Goal: Task Accomplishment & Management: Use online tool/utility

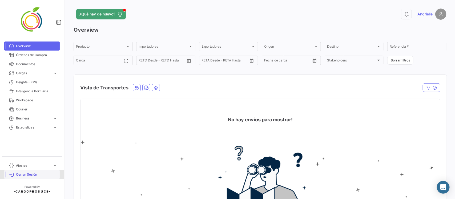
click at [31, 173] on span "Cerrar Sesión" at bounding box center [37, 174] width 42 height 5
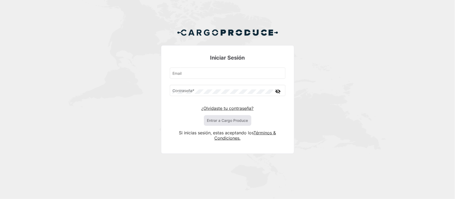
type input "[PERSON_NAME][EMAIL_ADDRESS][DOMAIN_NAME]"
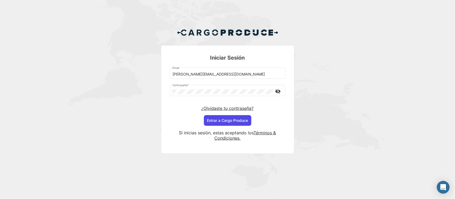
click at [213, 123] on button "Entrar a Cargo Produce" at bounding box center [227, 120] width 47 height 11
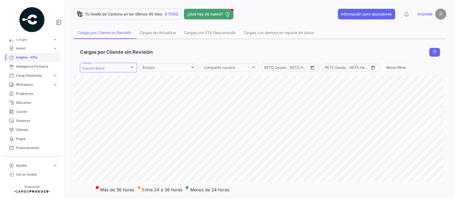
scroll to position [67, 0]
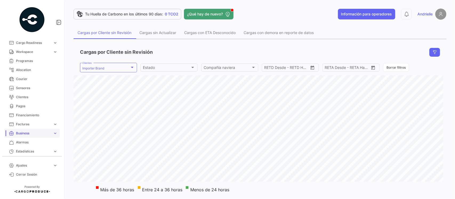
click at [30, 133] on span "Business" at bounding box center [33, 133] width 35 height 5
click at [21, 153] on link "SKU" at bounding box center [36, 154] width 48 height 8
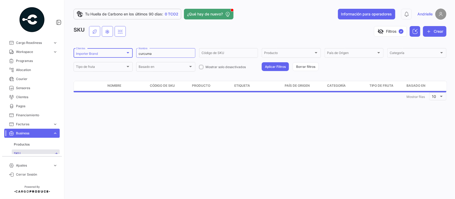
click at [115, 52] on div "Importer Brand" at bounding box center [101, 54] width 50 height 4
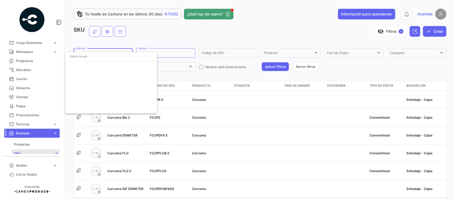
scroll to position [1226, 0]
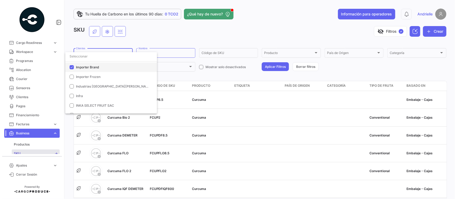
click at [91, 67] on span "Importer Brand" at bounding box center [87, 67] width 23 height 4
click at [92, 58] on input "dropdown search" at bounding box center [111, 57] width 92 height 10
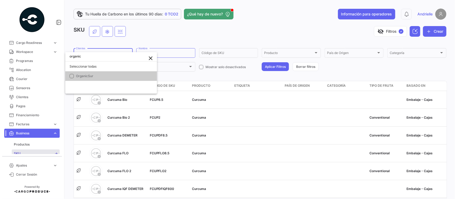
type input "organic"
click at [95, 78] on span "OrganicSur" at bounding box center [113, 76] width 75 height 5
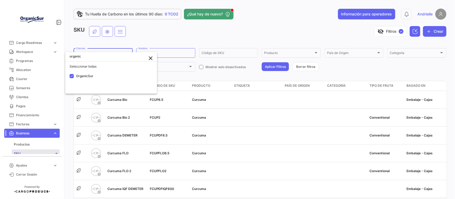
click at [151, 39] on div at bounding box center [227, 99] width 455 height 199
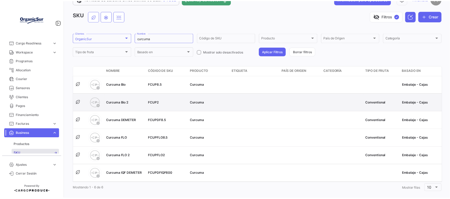
scroll to position [28, 0]
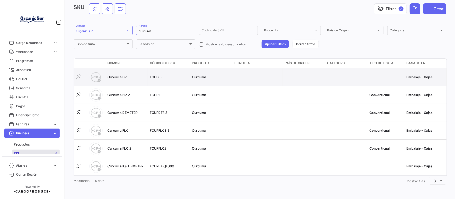
click at [117, 75] on span "Curcuma Bio" at bounding box center [117, 77] width 20 height 4
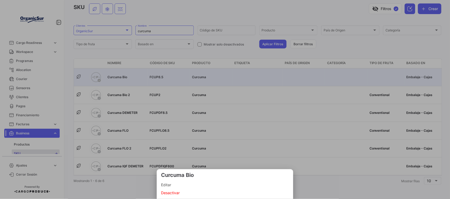
click at [170, 186] on span "Editar" at bounding box center [225, 185] width 128 height 6
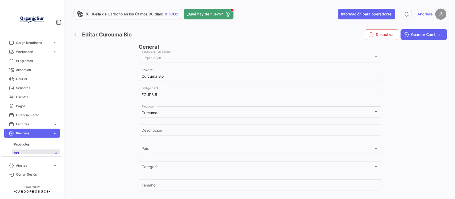
click at [75, 35] on icon at bounding box center [77, 34] width 6 height 6
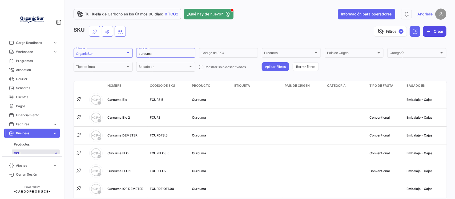
click at [431, 33] on button "Crear" at bounding box center [434, 31] width 23 height 11
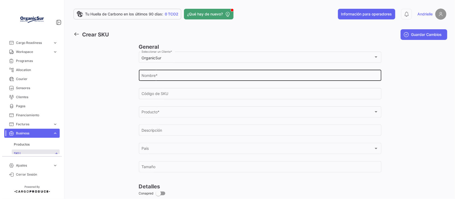
click at [168, 74] on div "Nombre *" at bounding box center [259, 75] width 237 height 12
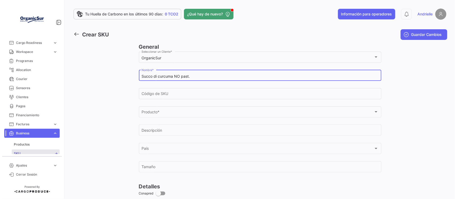
type input "Succo di curcuma NO past."
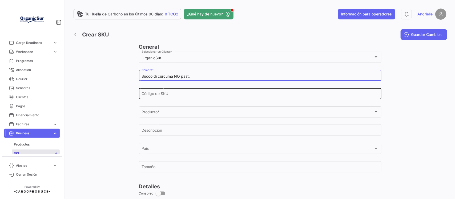
click at [165, 93] on input "Código de SKU" at bounding box center [259, 95] width 237 height 5
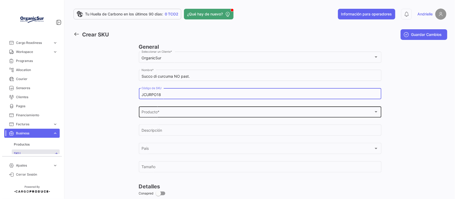
type input "JCURPO18"
click at [166, 111] on div "Producto * Producto *" at bounding box center [259, 112] width 237 height 12
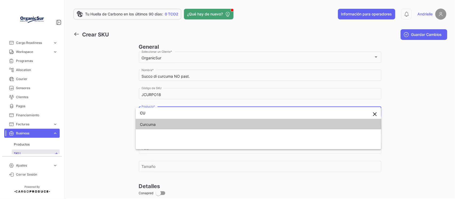
type input "CU"
click at [159, 122] on span "Curcuma" at bounding box center [177, 124] width 75 height 11
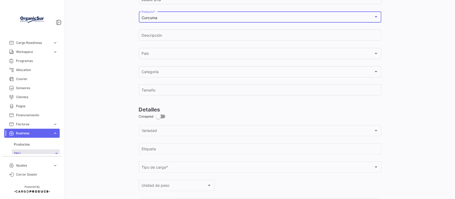
scroll to position [133, 0]
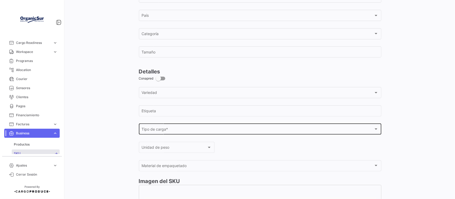
click at [173, 134] on div "Tipo de carga * Tipo de carga *" at bounding box center [259, 129] width 237 height 12
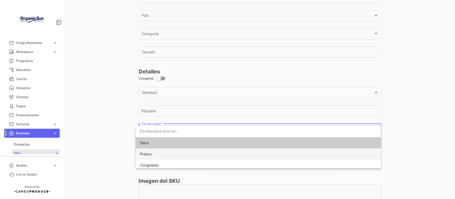
click at [159, 155] on span "Fresco" at bounding box center [177, 154] width 75 height 11
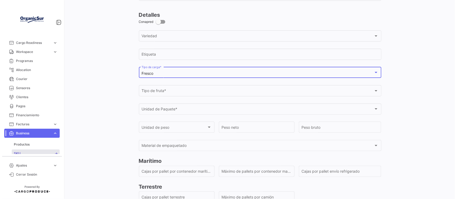
scroll to position [200, 0]
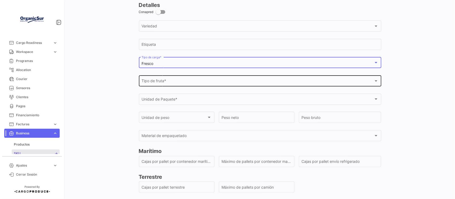
click at [176, 84] on div "Tipo de fruta *" at bounding box center [257, 82] width 232 height 5
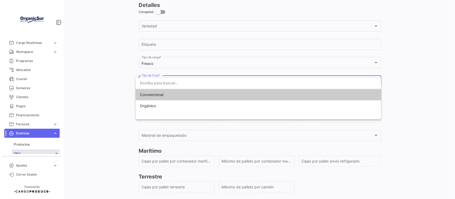
click at [173, 97] on span "Convencional" at bounding box center [177, 94] width 75 height 11
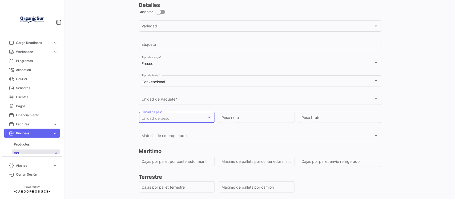
click at [176, 120] on div "Unidad de peso" at bounding box center [173, 118] width 65 height 5
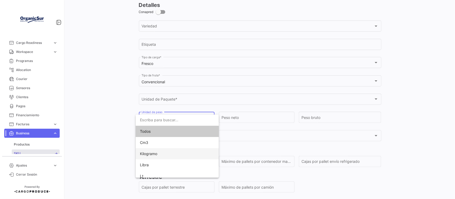
click at [153, 155] on span "Kilogramo" at bounding box center [148, 154] width 17 height 5
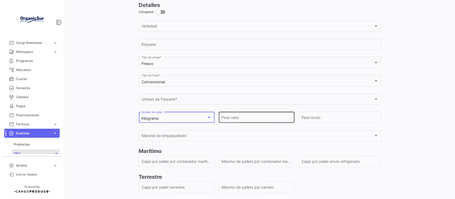
click at [228, 121] on input "Peso neto" at bounding box center [256, 118] width 70 height 5
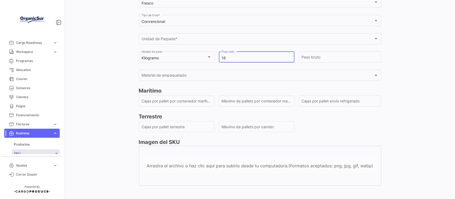
scroll to position [267, 0]
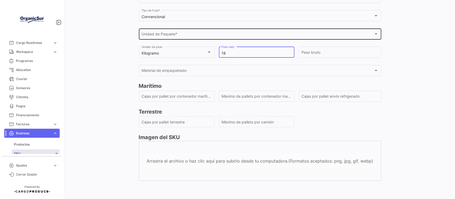
type input "18"
click at [162, 33] on span "Unidad de Paquete *" at bounding box center [257, 35] width 232 height 5
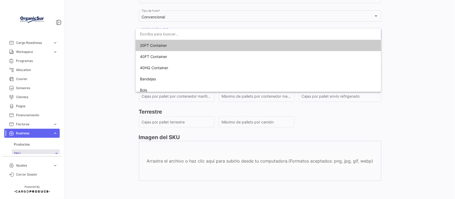
scroll to position [267, 0]
type input "V"
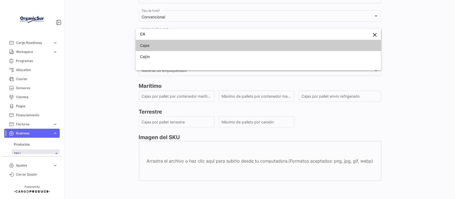
type input "CA"
click at [154, 48] on span "Cajas" at bounding box center [177, 45] width 75 height 11
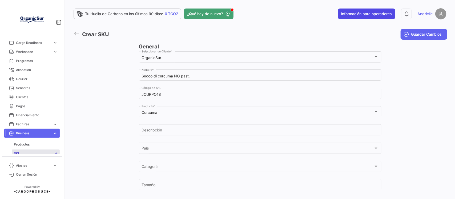
scroll to position [0, 0]
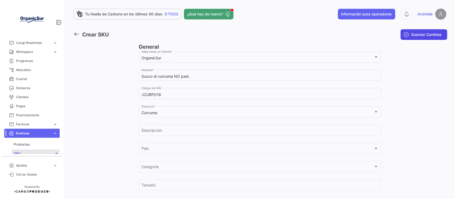
click at [416, 35] on span "Guardar Cambios" at bounding box center [426, 34] width 31 height 5
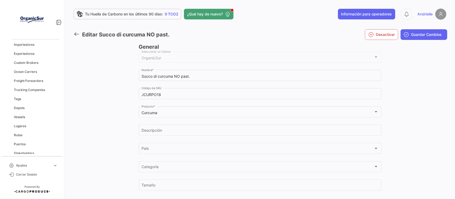
scroll to position [200, 0]
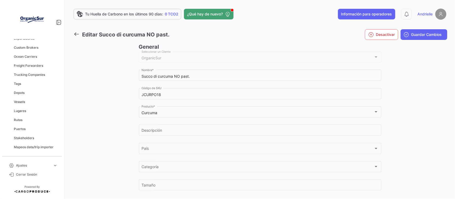
drag, startPoint x: 26, startPoint y: 73, endPoint x: 114, endPoint y: 9, distance: 108.4
click at [26, 73] on span "Trucking Companies" at bounding box center [29, 74] width 31 height 5
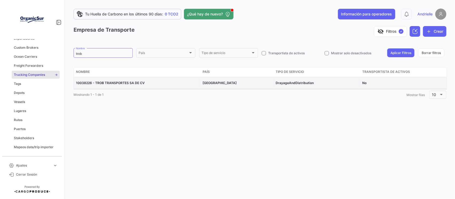
click at [117, 83] on span "10038226 - TROB TRANSPORTES SA DE CV" at bounding box center [110, 83] width 69 height 4
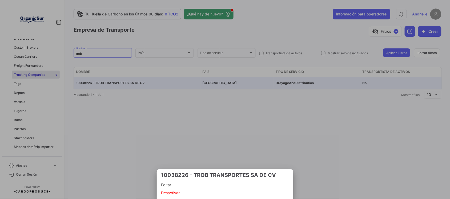
click at [172, 185] on span "Editar" at bounding box center [225, 185] width 128 height 6
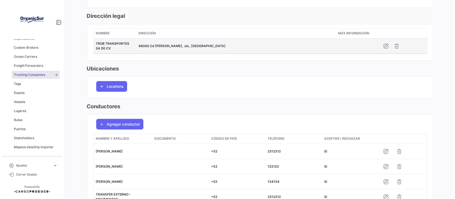
scroll to position [100, 0]
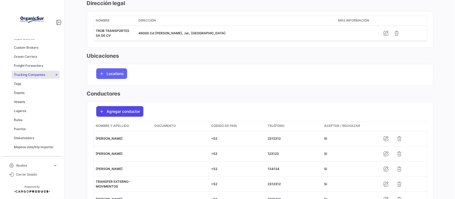
click at [127, 111] on span "Agregar conductor" at bounding box center [123, 111] width 33 height 5
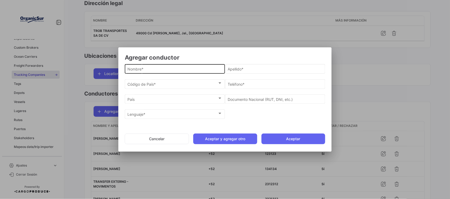
click at [171, 69] on input "Nombre *" at bounding box center [175, 69] width 95 height 5
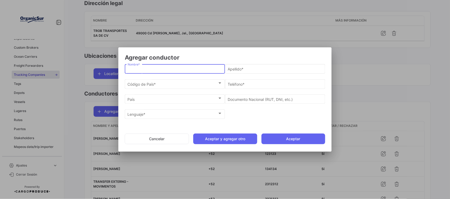
paste input "[PERSON_NAME]"
drag, startPoint x: 188, startPoint y: 68, endPoint x: 155, endPoint y: 68, distance: 33.6
click at [155, 68] on input "[PERSON_NAME]" at bounding box center [175, 69] width 95 height 5
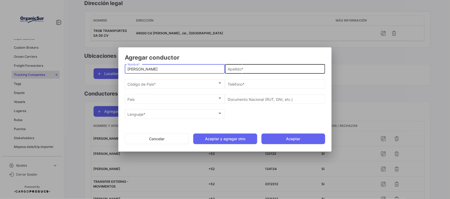
type input "[PERSON_NAME]"
click at [250, 68] on input "Apellido *" at bounding box center [275, 69] width 95 height 5
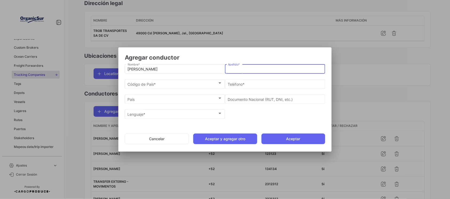
paste input "[PERSON_NAME]"
type input "[PERSON_NAME]"
click at [159, 85] on div "Código de País *" at bounding box center [173, 84] width 90 height 5
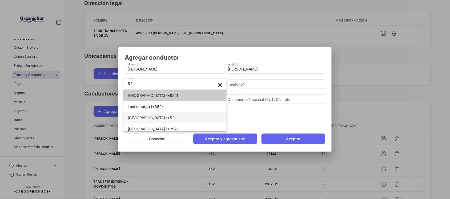
type input "52"
click at [191, 119] on span "[GEOGRAPHIC_DATA] (+52)" at bounding box center [165, 117] width 75 height 11
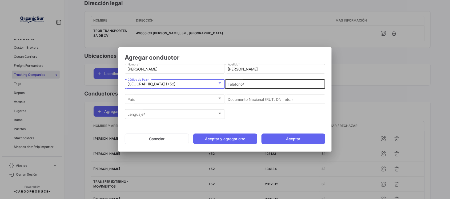
click at [241, 81] on div "Teléfono *" at bounding box center [275, 83] width 95 height 10
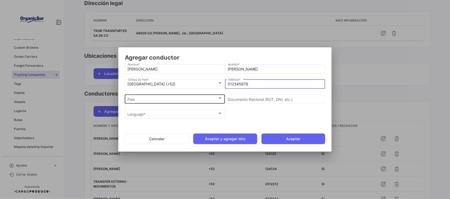
type input "012345678"
click at [205, 99] on div "País" at bounding box center [173, 99] width 90 height 5
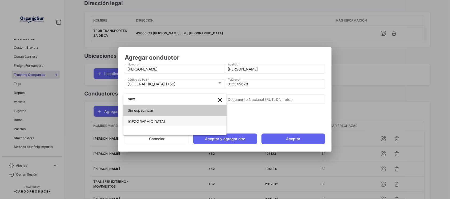
type input "mex"
click at [154, 123] on span "[GEOGRAPHIC_DATA]" at bounding box center [165, 121] width 75 height 11
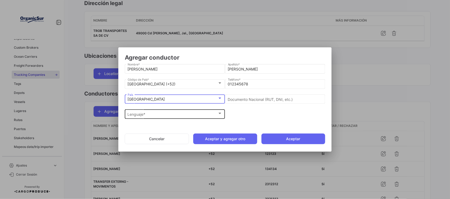
click at [178, 114] on div "Lenguaje *" at bounding box center [173, 114] width 90 height 5
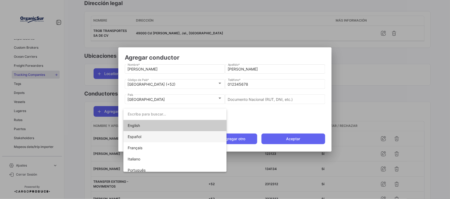
click at [140, 137] on span "Español" at bounding box center [135, 137] width 14 height 5
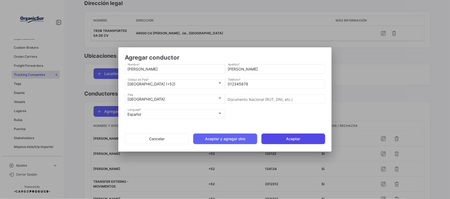
click at [277, 139] on button "Aceptar" at bounding box center [293, 139] width 64 height 11
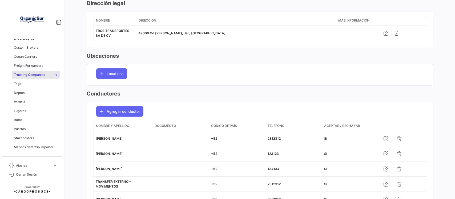
scroll to position [0, 0]
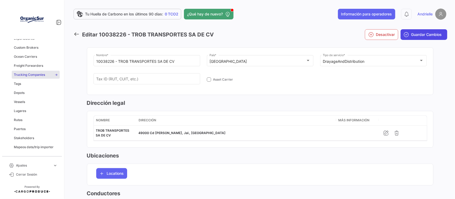
click at [412, 35] on span "Guardar Cambios" at bounding box center [426, 34] width 31 height 5
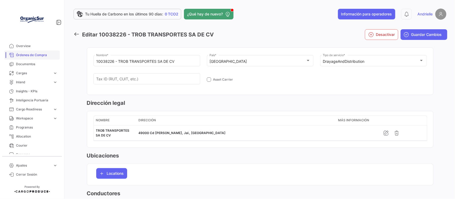
click at [35, 55] on span "Órdenes de Compra" at bounding box center [37, 55] width 42 height 5
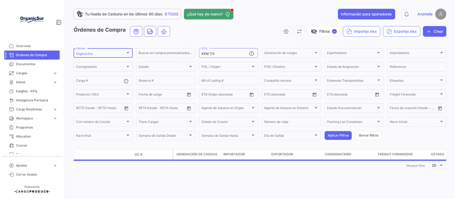
click at [101, 53] on div "OrganicSur" at bounding box center [101, 54] width 50 height 4
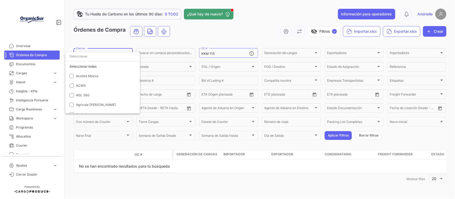
scroll to position [1662, 0]
click at [83, 65] on span "OrganicSur" at bounding box center [113, 67] width 75 height 5
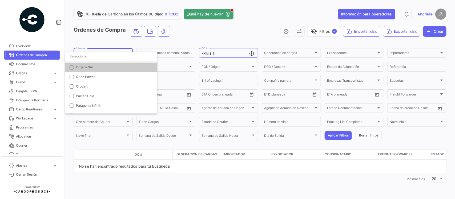
click at [87, 55] on input "dropdown search" at bounding box center [111, 57] width 92 height 10
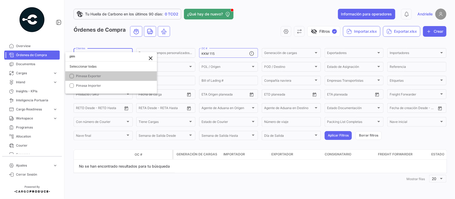
scroll to position [0, 0]
type input "pimasa"
click at [92, 85] on span "Pimasa Importer" at bounding box center [88, 86] width 25 height 4
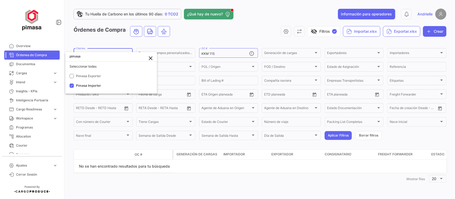
click at [95, 43] on div at bounding box center [227, 99] width 455 height 199
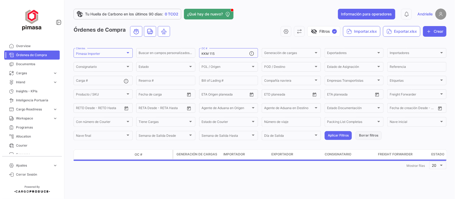
click at [372, 135] on button "Borrar filtros" at bounding box center [368, 135] width 26 height 9
click at [363, 33] on button "Importar.xlsx" at bounding box center [361, 31] width 37 height 11
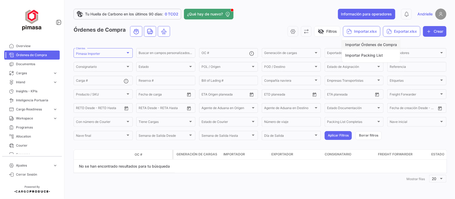
click at [364, 43] on span "Importar Órdenes de Compra" at bounding box center [371, 44] width 52 height 5
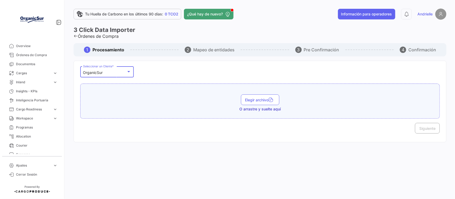
click at [104, 71] on div "OrganicSur" at bounding box center [104, 73] width 43 height 5
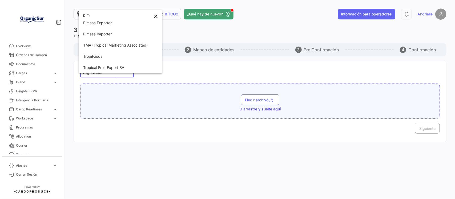
scroll to position [2, 0]
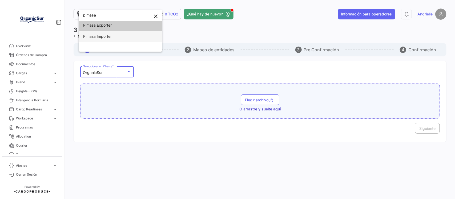
type input "pimasa"
click at [124, 38] on span "Pimasa Importer" at bounding box center [120, 36] width 75 height 11
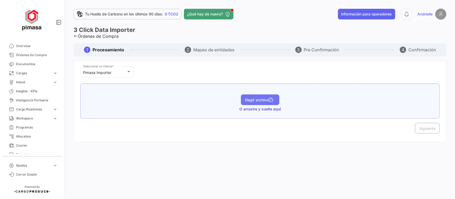
click at [263, 103] on button "Elegir archivo" at bounding box center [260, 100] width 38 height 11
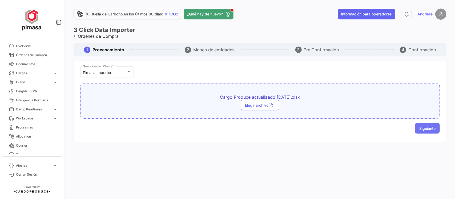
click at [425, 128] on span "Siguiente" at bounding box center [427, 128] width 16 height 5
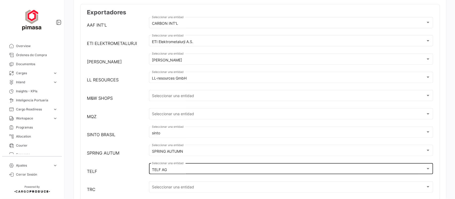
scroll to position [67, 0]
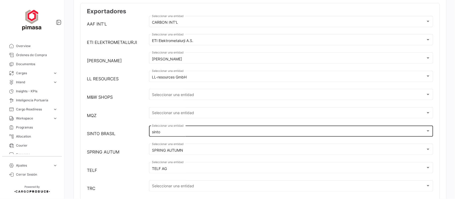
click at [180, 130] on div "sinto Seleccionar una entidad" at bounding box center [291, 131] width 278 height 12
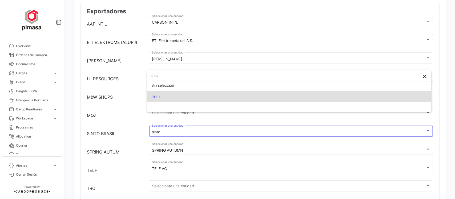
scroll to position [2, 0]
type input "sint"
click at [164, 96] on span "sinto" at bounding box center [288, 96] width 275 height 11
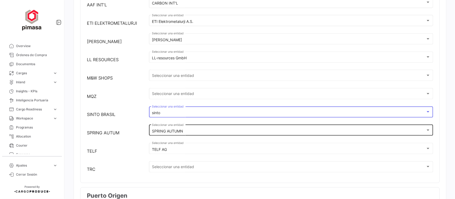
scroll to position [100, 0]
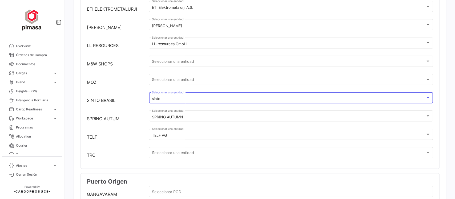
click at [103, 65] on span "M&W SHOPS" at bounding box center [100, 63] width 26 height 5
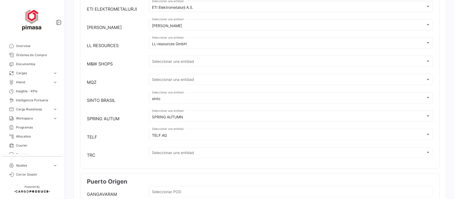
click at [103, 65] on span "M&W SHOPS" at bounding box center [100, 63] width 26 height 5
click at [90, 63] on span "M&W SHOPS" at bounding box center [100, 63] width 26 height 5
copy span "M&W SHOPS"
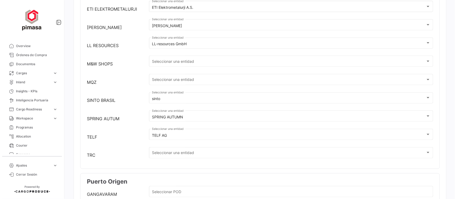
click at [92, 157] on span "TRC" at bounding box center [91, 155] width 9 height 5
copy span "TRC"
click at [92, 82] on span "MQZ" at bounding box center [92, 82] width 10 height 5
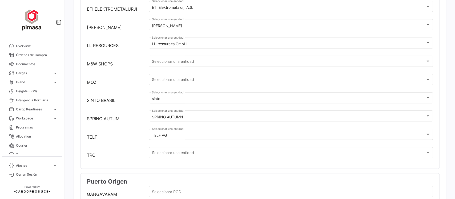
copy span "MQZ"
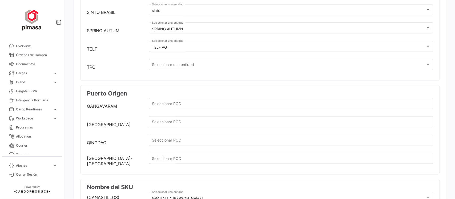
scroll to position [200, 0]
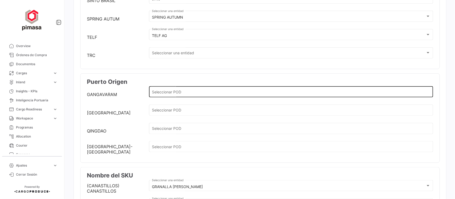
click at [168, 95] on input "Seleccionar POD" at bounding box center [291, 93] width 278 height 5
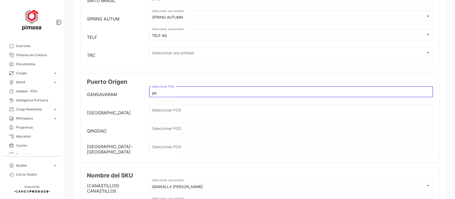
type input "g"
click at [115, 95] on span "GANGAVARAM" at bounding box center [102, 94] width 30 height 5
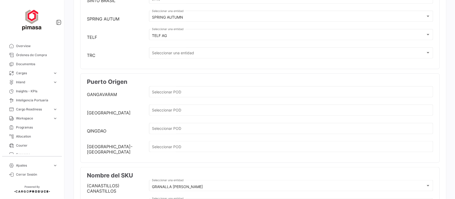
click at [115, 95] on span "GANGAVARAM" at bounding box center [102, 94] width 30 height 5
copy span "GANGAVARAM"
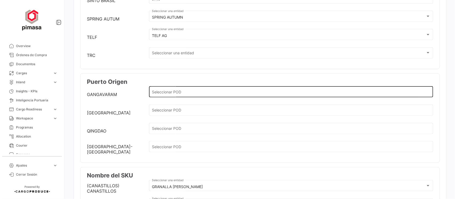
click at [169, 93] on input "Seleccionar POD" at bounding box center [291, 93] width 278 height 5
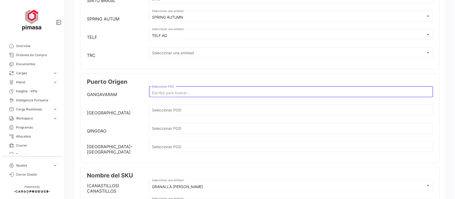
paste input "ADANI"
click at [152, 95] on input "ADANI" at bounding box center [291, 93] width 278 height 5
click at [163, 95] on input "ADANI" at bounding box center [291, 93] width 278 height 5
drag, startPoint x: 168, startPoint y: 94, endPoint x: 125, endPoint y: 94, distance: 43.7
click at [125, 94] on div "GANGAVARAM ADANI Seleccionar POD" at bounding box center [260, 95] width 346 height 18
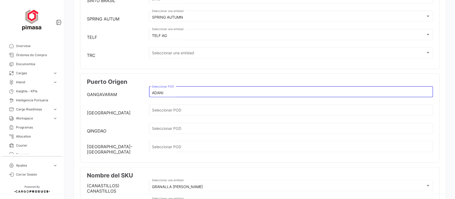
paste input "INGGV"
click at [150, 95] on div "INGGV Seleccionar POD" at bounding box center [291, 92] width 284 height 12
click at [152, 94] on input "INGGV" at bounding box center [291, 93] width 278 height 5
click at [168, 95] on input "INGGV" at bounding box center [291, 93] width 278 height 5
drag, startPoint x: 166, startPoint y: 95, endPoint x: 139, endPoint y: 103, distance: 28.3
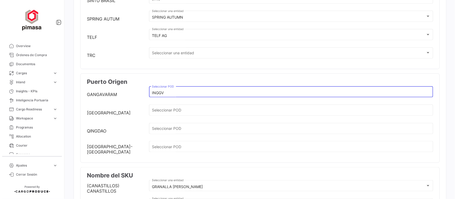
click at [140, 103] on div "GANGAVARAM INGGV Seleccionar POD" at bounding box center [260, 95] width 346 height 18
paste input "[PERSON_NAME]"
drag, startPoint x: 193, startPoint y: 95, endPoint x: 135, endPoint y: 107, distance: 59.2
click at [135, 107] on mat-card "Puerto Origen GANGAVARAM ADANI GANGAVARAM Seleccionar POD [GEOGRAPHIC_DATA] Sel…" at bounding box center [259, 119] width 359 height 90
type input "[PERSON_NAME]"
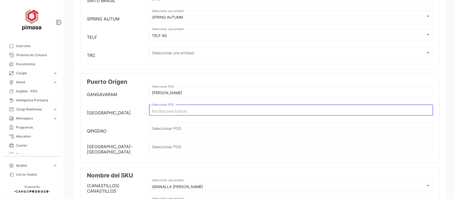
click at [186, 112] on input "Seleccionar POD" at bounding box center [291, 111] width 278 height 5
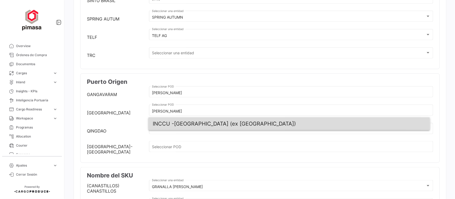
click at [198, 127] on span "INCCU - [GEOGRAPHIC_DATA] (ex [GEOGRAPHIC_DATA])" at bounding box center [289, 123] width 273 height 13
type input "[GEOGRAPHIC_DATA] (ex [GEOGRAPHIC_DATA])"
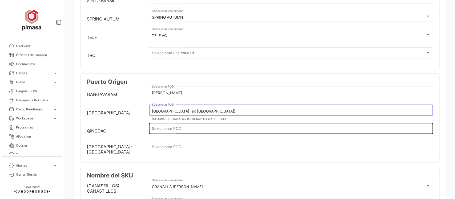
click at [168, 132] on input "Seleccionar POD" at bounding box center [291, 129] width 278 height 5
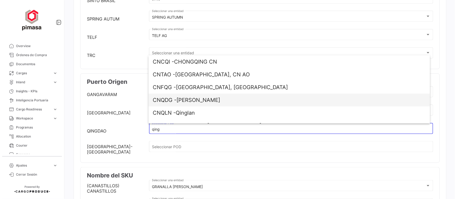
click at [220, 100] on span "CNQDG - [GEOGRAPHIC_DATA][PERSON_NAME]" at bounding box center [289, 100] width 273 height 13
type input "[PERSON_NAME]"
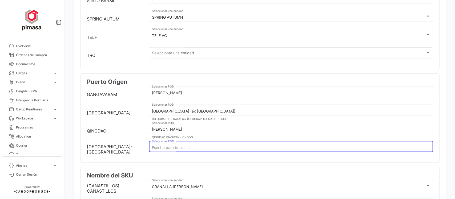
click at [165, 148] on input "Seleccionar POD" at bounding box center [291, 148] width 278 height 5
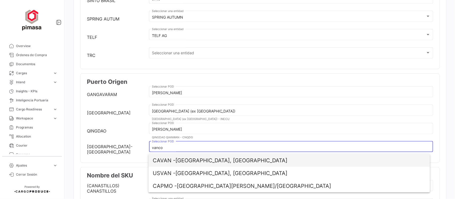
click at [199, 161] on span "CAVAN - [GEOGRAPHIC_DATA], [GEOGRAPHIC_DATA]" at bounding box center [289, 160] width 273 height 13
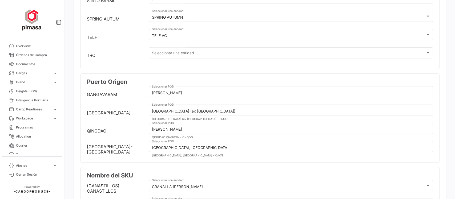
drag, startPoint x: 120, startPoint y: 151, endPoint x: 95, endPoint y: 153, distance: 25.2
click at [95, 153] on span "[GEOGRAPHIC_DATA]-[GEOGRAPHIC_DATA]" at bounding box center [115, 149] width 57 height 11
click at [91, 152] on span "[GEOGRAPHIC_DATA]-[GEOGRAPHIC_DATA]" at bounding box center [115, 149] width 57 height 11
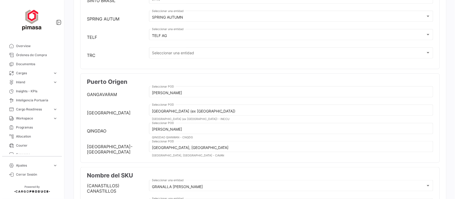
copy span "[GEOGRAPHIC_DATA]-[GEOGRAPHIC_DATA]"
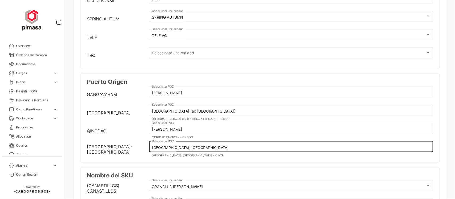
click at [183, 150] on input "[GEOGRAPHIC_DATA], [GEOGRAPHIC_DATA]" at bounding box center [291, 148] width 278 height 5
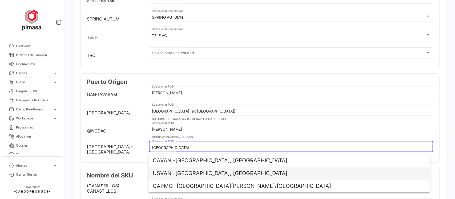
click at [198, 176] on span "USVAN - [GEOGRAPHIC_DATA], [GEOGRAPHIC_DATA]" at bounding box center [289, 173] width 273 height 13
type input "[GEOGRAPHIC_DATA], [GEOGRAPHIC_DATA]"
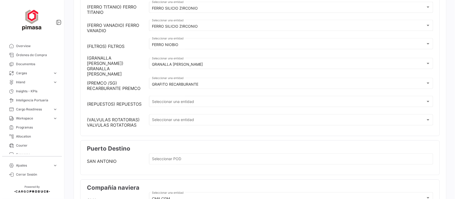
scroll to position [566, 0]
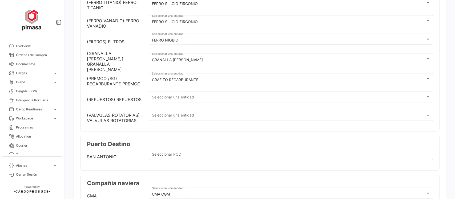
drag, startPoint x: 87, startPoint y: 100, endPoint x: 141, endPoint y: 103, distance: 54.4
click at [141, 102] on div "(REPUESTOS) REPUESTOS" at bounding box center [115, 99] width 57 height 5
copy span "(REPUESTOS) REPUESTOS"
click at [90, 116] on span "(VALVULAS ROTATORIAS) VALVULAS ROTATORIAS" at bounding box center [115, 118] width 57 height 11
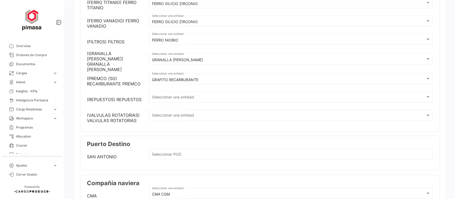
click at [90, 116] on span "(VALVULAS ROTATORIAS) VALVULAS ROTATORIAS" at bounding box center [115, 118] width 57 height 11
copy span "(VALVULAS ROTATORIAS) VALVULAS ROTATORIAS"
click at [108, 159] on span "SAN ANTONIO" at bounding box center [102, 156] width 30 height 5
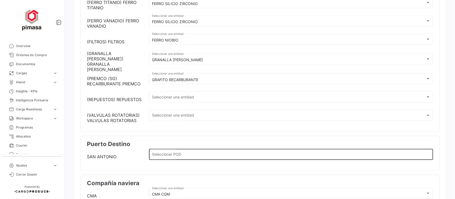
click at [164, 155] on input "Seleccionar POD" at bounding box center [291, 155] width 278 height 5
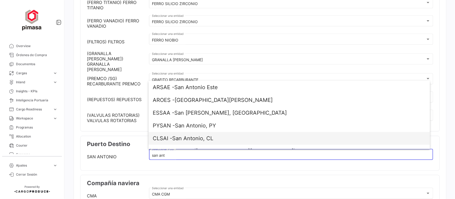
click at [209, 141] on span "CLSAI - [GEOGRAPHIC_DATA][PERSON_NAME], CL" at bounding box center [289, 138] width 273 height 13
type input "San Antonio, CL"
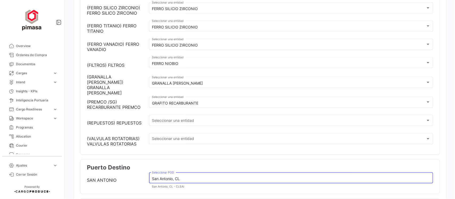
scroll to position [552, 0]
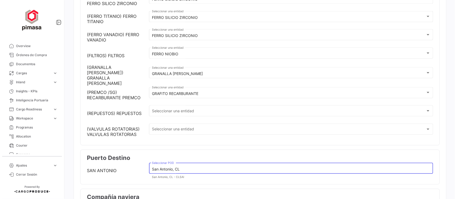
drag, startPoint x: 40, startPoint y: 54, endPoint x: 123, endPoint y: 199, distance: 167.4
click at [40, 54] on span "Órdenes de Compra" at bounding box center [37, 55] width 42 height 5
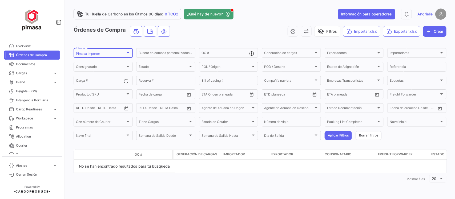
click at [113, 51] on div "Pimasa Importer Clientes" at bounding box center [103, 52] width 54 height 10
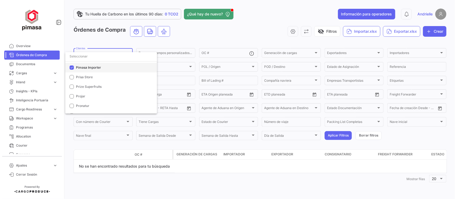
click at [82, 67] on span "Pimasa Importer" at bounding box center [88, 68] width 25 height 4
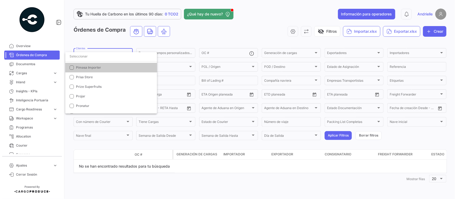
click at [83, 58] on input "dropdown search" at bounding box center [111, 57] width 92 height 10
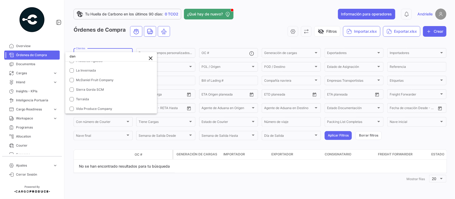
scroll to position [0, 0]
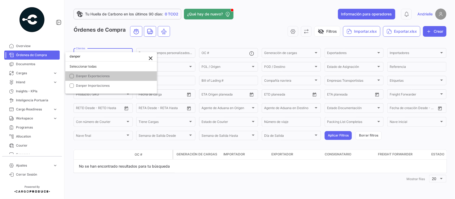
type input "danper"
click at [123, 72] on mat-option "Danper Exportaciones" at bounding box center [111, 76] width 92 height 10
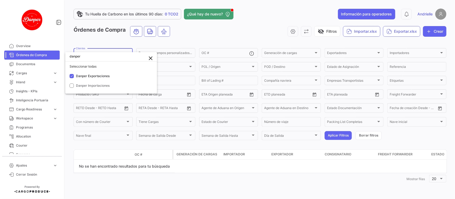
click at [105, 40] on div at bounding box center [227, 99] width 455 height 199
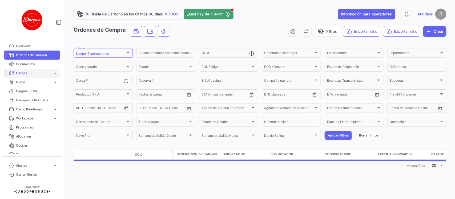
click at [29, 71] on span "Cargas" at bounding box center [33, 73] width 35 height 5
click at [33, 94] on span "Cargas Marítimas" at bounding box center [27, 93] width 27 height 5
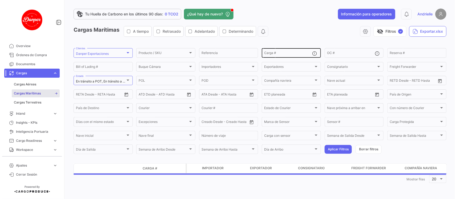
click at [273, 52] on input "Carga #" at bounding box center [288, 54] width 48 height 4
paste input "TXGU 8800190"
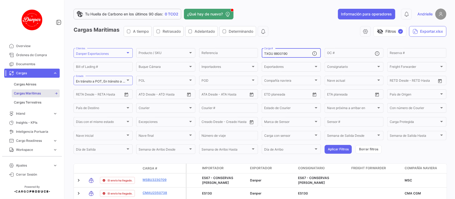
click at [272, 53] on input "TXGU 8800190" at bounding box center [288, 54] width 48 height 4
click at [273, 53] on input "TXGU 8800190" at bounding box center [288, 54] width 48 height 4
type input "TXGU8800190"
click at [327, 144] on form "Danper Exportaciones Clientes Producto / SKU Producto / SKU Referencia TXGU8800…" at bounding box center [260, 101] width 373 height 108
click at [332, 148] on button "Aplicar Filtros" at bounding box center [337, 149] width 27 height 9
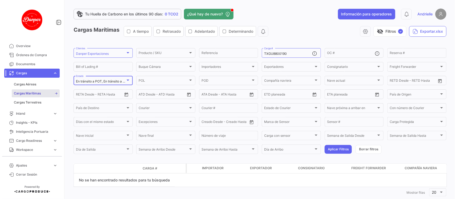
click at [120, 83] on span "En tránsito a POT, En tránsito a POD, Descargado en POD" at bounding box center [118, 81] width 85 height 4
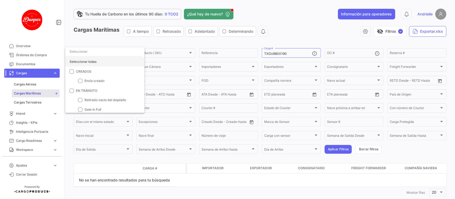
click at [96, 58] on div "Seleccionar todas" at bounding box center [104, 62] width 79 height 10
checkbox input "true"
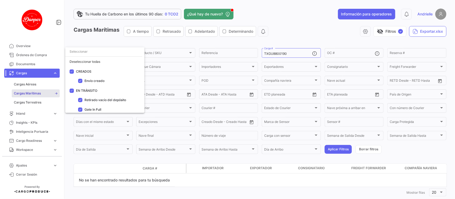
click at [109, 39] on div at bounding box center [227, 99] width 455 height 199
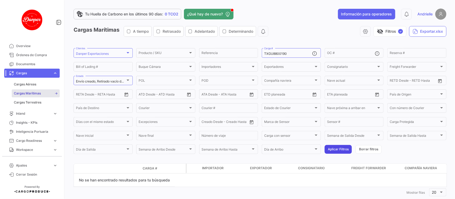
click at [334, 147] on button "Aplicar Filtros" at bounding box center [337, 149] width 27 height 9
click at [264, 54] on input "TXGU8800190" at bounding box center [288, 54] width 48 height 4
click at [272, 54] on input "TXGU8800190" at bounding box center [288, 54] width 48 height 4
click at [264, 55] on input "TXGU8800190" at bounding box center [288, 54] width 48 height 4
click at [103, 53] on mat-select-trigger "Danper Exportaciones" at bounding box center [92, 54] width 33 height 4
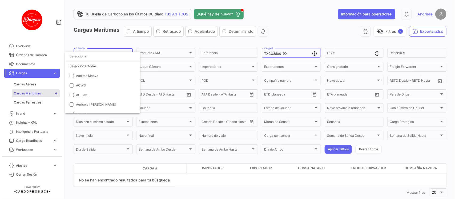
scroll to position [644, 0]
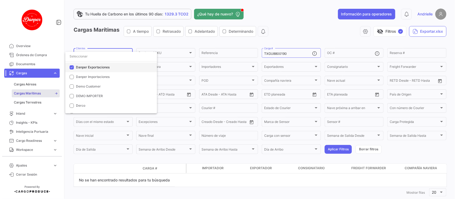
click at [71, 68] on mat-pseudo-checkbox at bounding box center [72, 67] width 4 height 4
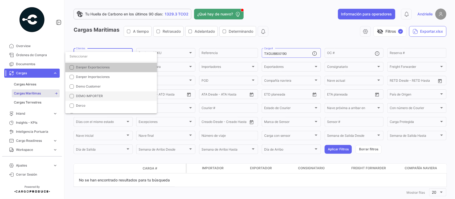
scroll to position [611, 0]
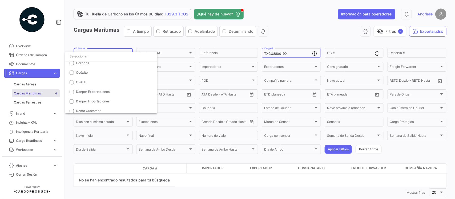
click at [98, 56] on input "dropdown search" at bounding box center [111, 57] width 92 height 10
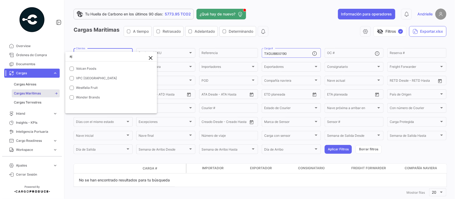
scroll to position [0, 0]
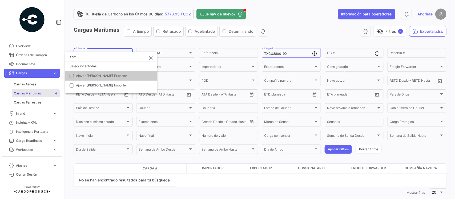
type input "ajov"
click at [109, 77] on span "Ajover [PERSON_NAME] Exporter" at bounding box center [101, 76] width 51 height 4
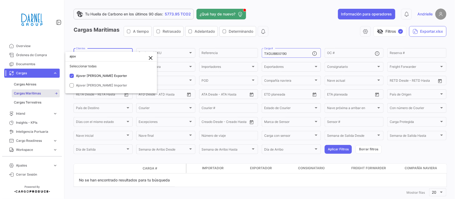
click at [118, 41] on div at bounding box center [227, 99] width 455 height 199
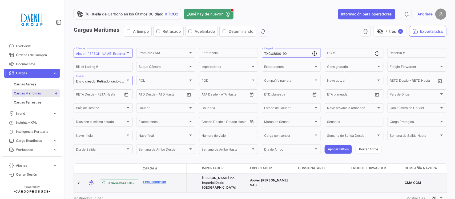
click at [155, 180] on link "TXGU8800190" at bounding box center [157, 182] width 28 height 5
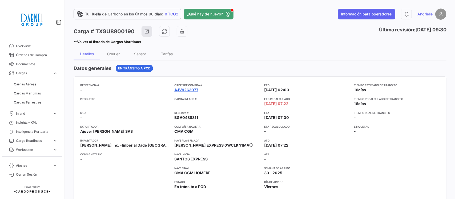
click at [178, 89] on link "AJV9263077" at bounding box center [186, 89] width 24 height 5
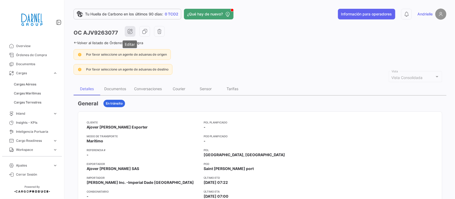
click at [130, 34] on icon "button" at bounding box center [129, 31] width 5 height 5
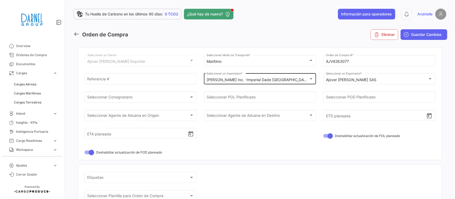
click at [292, 82] on div "[PERSON_NAME] Inc. -Imperial Dade [GEOGRAPHIC_DATA]" at bounding box center [257, 80] width 102 height 5
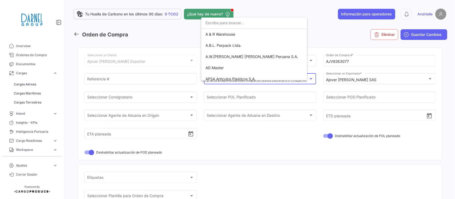
scroll to position [2753, 0]
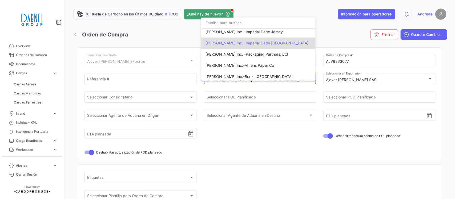
paste input "[PERSON_NAME] Inc.-Champ's Fresh Farms Inc"
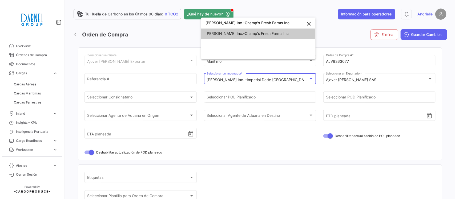
scroll to position [1, 0]
type input "[PERSON_NAME] Inc.-Champ's Fresh Farms Inc"
click at [252, 34] on span "[PERSON_NAME] Inc.-Champ's Fresh Farms Inc" at bounding box center [246, 33] width 83 height 5
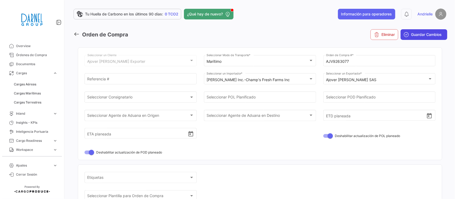
click at [411, 34] on span "Guardar Cambios" at bounding box center [426, 34] width 31 height 5
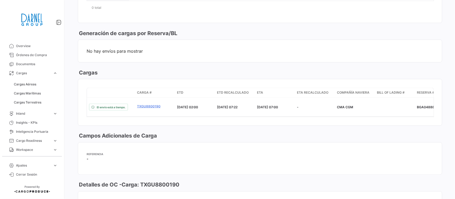
scroll to position [333, 0]
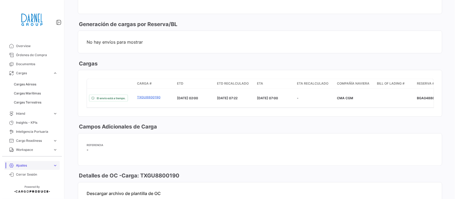
click at [27, 165] on span "Ajustes" at bounding box center [33, 165] width 35 height 5
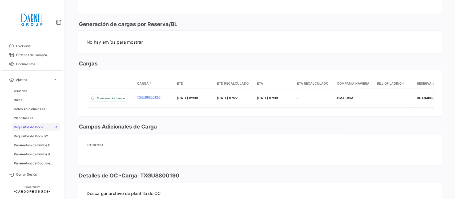
click at [35, 125] on span "Requisitos de Docs." at bounding box center [29, 127] width 30 height 5
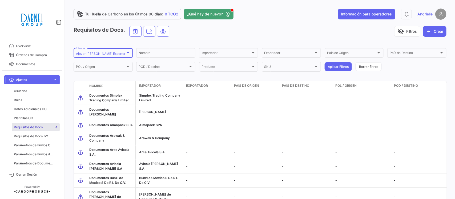
click at [113, 51] on div "Ajover [PERSON_NAME] Exporter Clientes" at bounding box center [103, 52] width 54 height 10
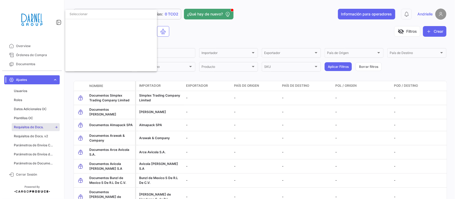
scroll to position [197, 0]
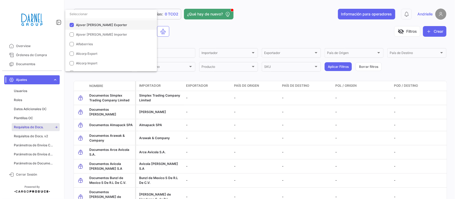
click at [80, 27] on span "Ajover [PERSON_NAME] Exporter" at bounding box center [114, 25] width 77 height 5
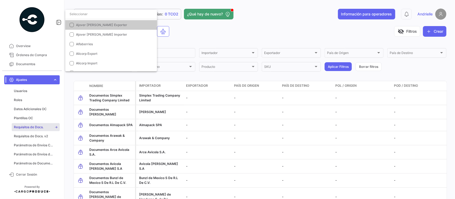
click at [84, 15] on input "dropdown search" at bounding box center [111, 14] width 92 height 10
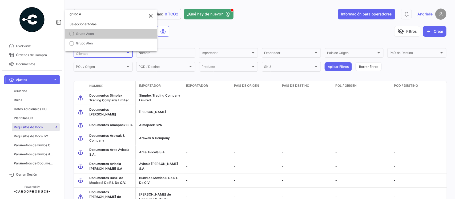
scroll to position [0, 0]
type input "grupo ac"
click at [87, 35] on span "Grupo Acon" at bounding box center [85, 34] width 18 height 4
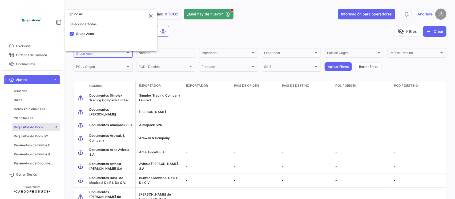
click at [235, 133] on div at bounding box center [227, 99] width 455 height 199
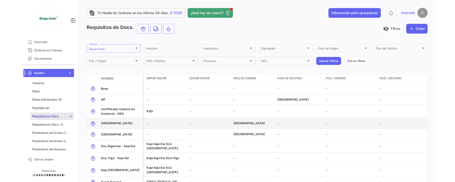
scroll to position [31, 0]
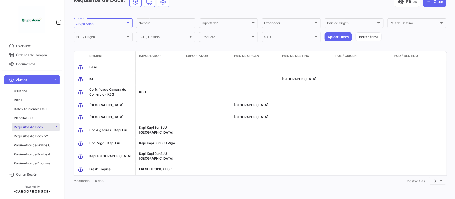
click at [40, 78] on span "Ajustes" at bounding box center [33, 80] width 35 height 5
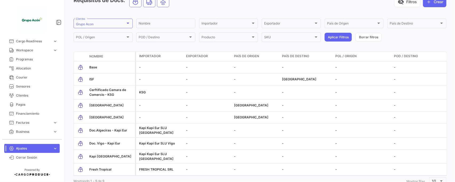
scroll to position [100, 0]
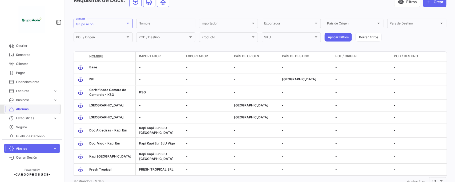
click at [23, 108] on span "Alarmas" at bounding box center [37, 109] width 42 height 5
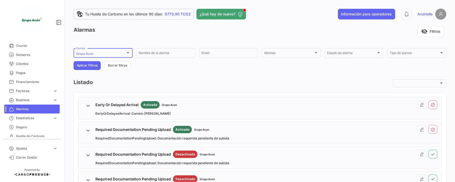
click at [115, 51] on div "Grupo Acon Clientes" at bounding box center [103, 52] width 54 height 10
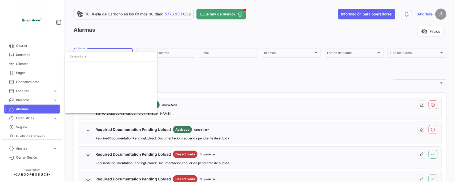
scroll to position [1122, 0]
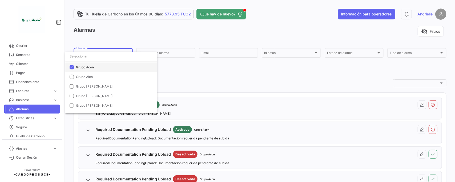
click at [80, 66] on span "Grupo Acon" at bounding box center [85, 67] width 18 height 4
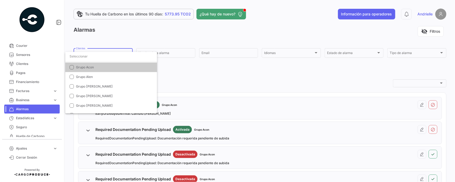
click at [82, 59] on input "dropdown search" at bounding box center [111, 57] width 92 height 10
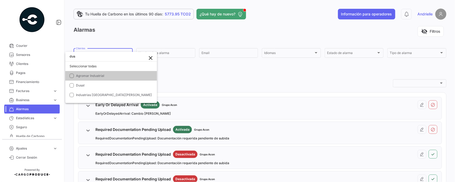
scroll to position [0, 0]
type input "dusal"
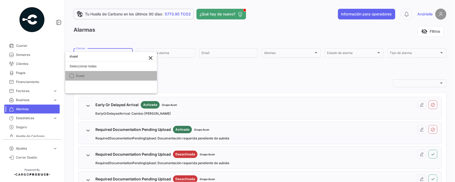
click at [98, 74] on span "Dusal" at bounding box center [114, 76] width 77 height 5
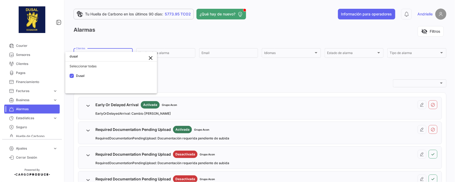
click at [216, 81] on div at bounding box center [227, 91] width 455 height 182
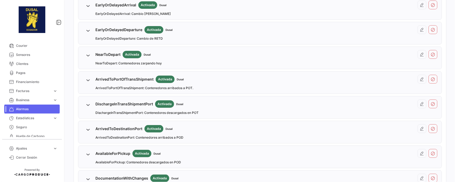
scroll to position [33, 0]
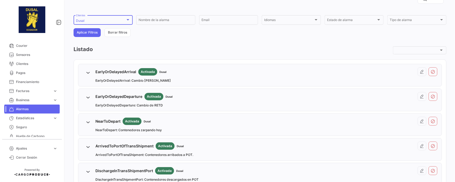
click at [91, 20] on div "Dusal" at bounding box center [101, 21] width 50 height 4
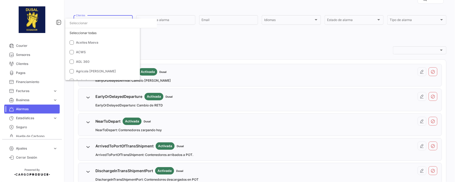
scroll to position [748, 0]
click at [83, 34] on span "Dusal" at bounding box center [80, 34] width 9 height 4
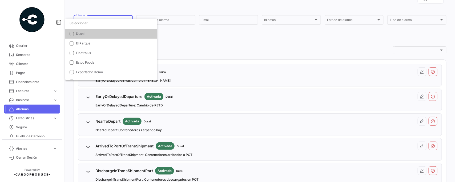
click at [84, 23] on input "dropdown search" at bounding box center [111, 23] width 92 height 10
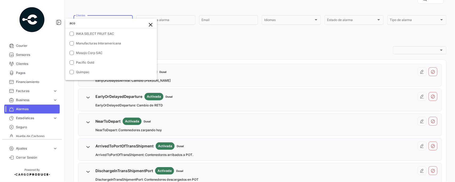
scroll to position [0, 0]
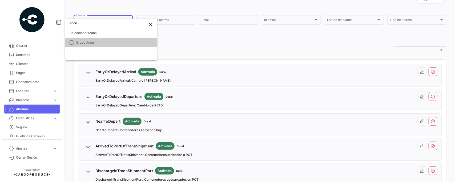
type input "acon"
click at [91, 41] on span "Grupo Acon" at bounding box center [85, 42] width 18 height 4
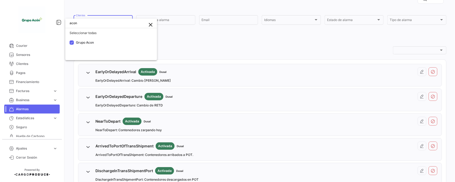
click at [231, 44] on div at bounding box center [227, 91] width 455 height 182
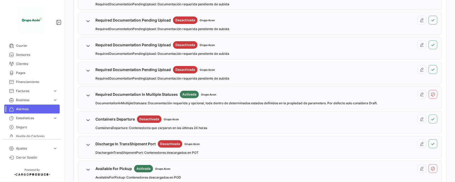
scroll to position [233, 0]
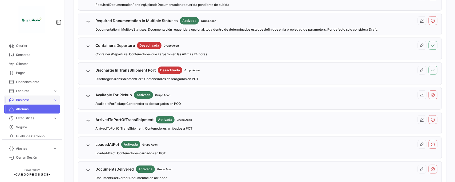
click at [37, 99] on span "Business" at bounding box center [33, 100] width 35 height 5
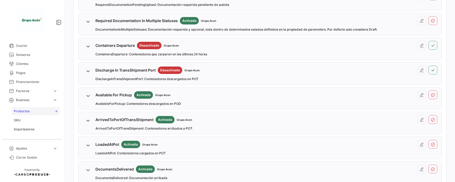
scroll to position [133, 0]
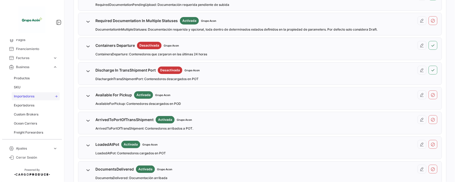
click at [30, 95] on span "Importadores" at bounding box center [24, 96] width 21 height 5
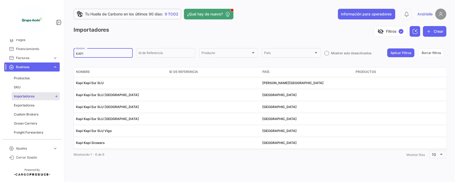
click at [91, 52] on input "KAPI" at bounding box center [103, 54] width 54 height 4
type input "consor"
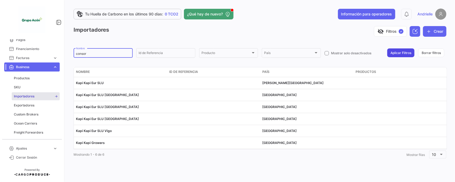
click at [396, 51] on button "Aplicar Filtros" at bounding box center [400, 52] width 27 height 9
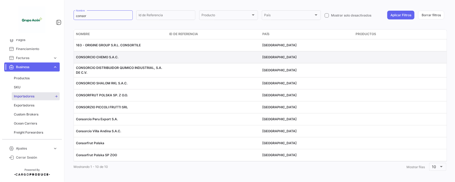
scroll to position [40, 0]
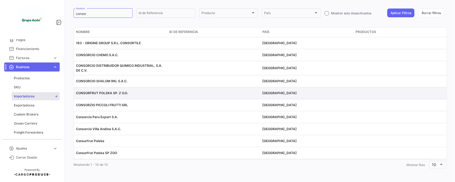
click at [96, 93] on span "CONSORFRUT POLSKA SP. Z O.O." at bounding box center [102, 93] width 52 height 4
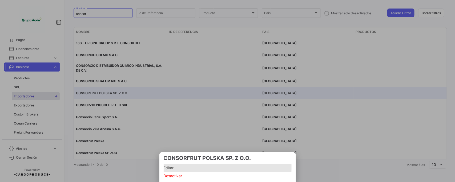
click at [173, 167] on span "Editar" at bounding box center [228, 168] width 128 height 6
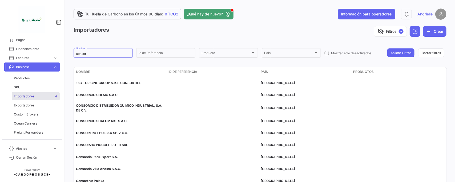
scroll to position [33, 0]
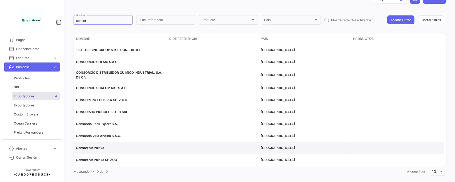
click at [94, 146] on span "Consorfrut Polska" at bounding box center [90, 148] width 28 height 4
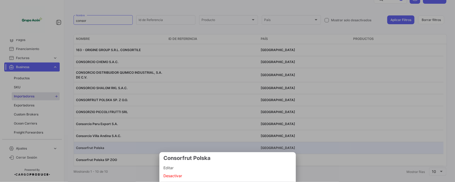
click at [116, 143] on div at bounding box center [227, 91] width 455 height 182
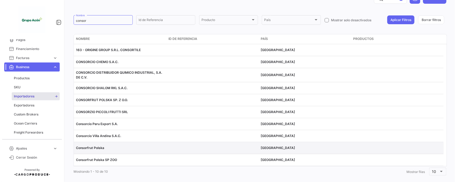
drag, startPoint x: 111, startPoint y: 147, endPoint x: 74, endPoint y: 150, distance: 37.1
click at [74, 150] on datatable-body-cell "Consorfrut Polska" at bounding box center [120, 148] width 92 height 12
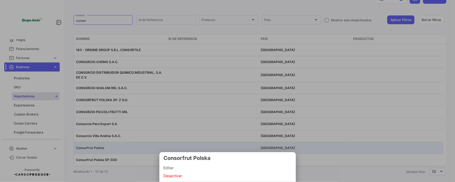
click at [172, 166] on span "Editar" at bounding box center [228, 168] width 128 height 6
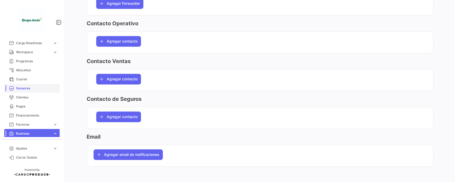
scroll to position [100, 0]
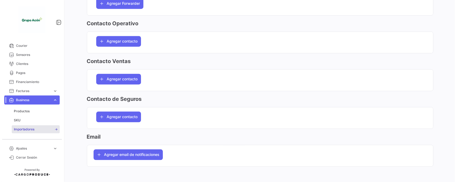
click at [31, 97] on link "Business expand_more" at bounding box center [31, 100] width 55 height 9
click at [24, 108] on span "Alarmas" at bounding box center [37, 109] width 42 height 5
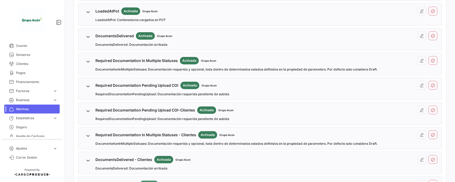
scroll to position [433, 0]
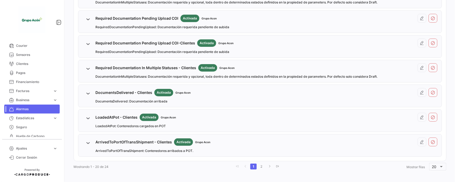
drag, startPoint x: 95, startPoint y: 140, endPoint x: 155, endPoint y: 140, distance: 60.2
click at [155, 140] on div "ArrivedToPortOfTransShipment - Clientes Activada Grupo Acon ArrivedToPortOfTran…" at bounding box center [260, 146] width 355 height 16
click at [420, 141] on icon at bounding box center [422, 142] width 4 height 4
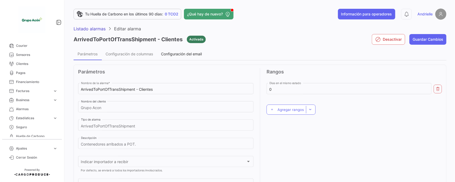
click at [191, 52] on span "Configuración del email" at bounding box center [181, 54] width 41 height 5
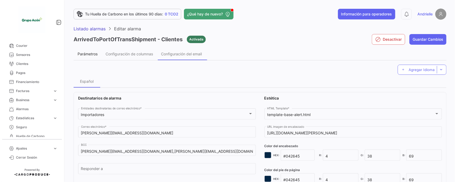
click at [90, 54] on div "Parámetros" at bounding box center [88, 54] width 20 height 5
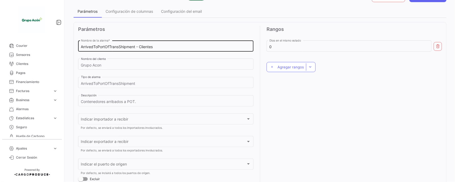
scroll to position [66, 0]
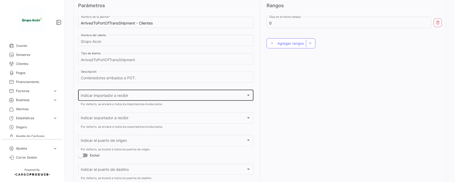
click at [141, 96] on div "Indicar importador a recibir" at bounding box center [163, 96] width 165 height 5
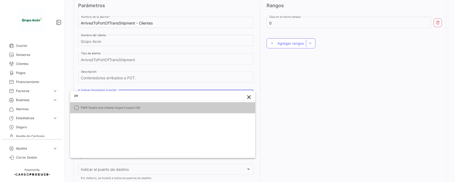
type input "p"
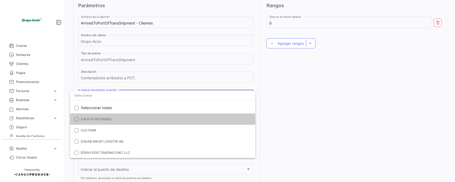
click at [300, 92] on div at bounding box center [227, 91] width 455 height 182
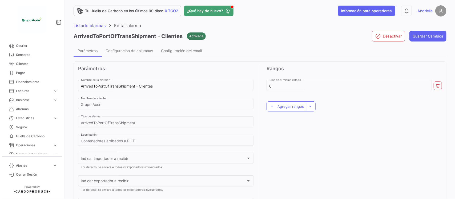
scroll to position [0, 0]
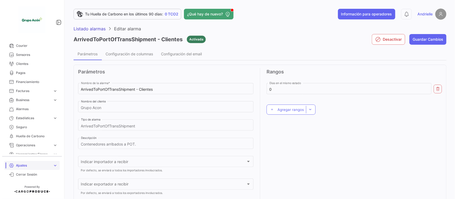
click at [20, 167] on span "Ajustes" at bounding box center [33, 165] width 35 height 5
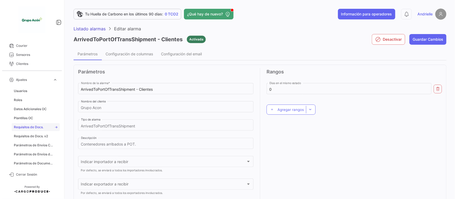
click at [35, 127] on span "Requisitos de Docs." at bounding box center [29, 127] width 30 height 5
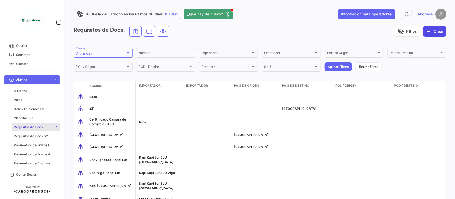
click at [430, 29] on button "Crear" at bounding box center [434, 31] width 23 height 11
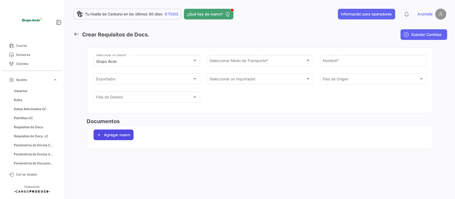
click at [108, 133] on button "Agregar nuevo" at bounding box center [114, 135] width 40 height 11
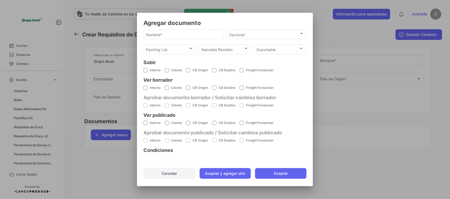
click at [164, 175] on button "Cancelar" at bounding box center [169, 173] width 52 height 11
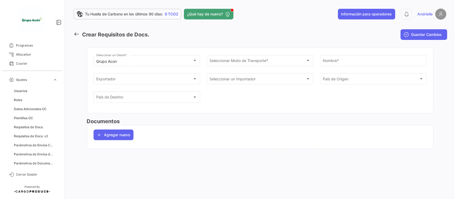
scroll to position [74, 0]
click at [55, 81] on span "expand_more" at bounding box center [55, 80] width 5 height 5
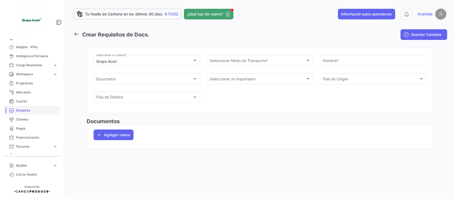
scroll to position [0, 0]
click at [41, 55] on span "Órdenes de Compra" at bounding box center [37, 55] width 42 height 5
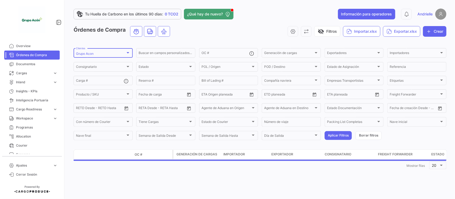
click at [106, 53] on div "Grupo Acon" at bounding box center [101, 54] width 50 height 4
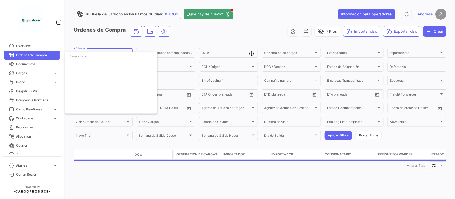
scroll to position [1122, 0]
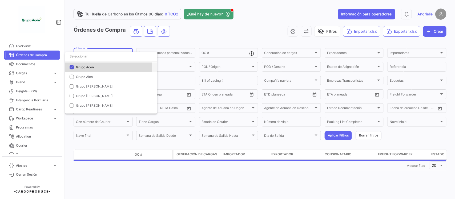
click at [84, 66] on span "Grupo Acon" at bounding box center [85, 67] width 18 height 4
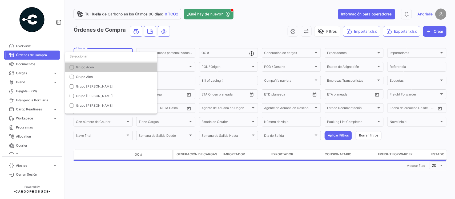
click at [100, 40] on div at bounding box center [227, 99] width 455 height 199
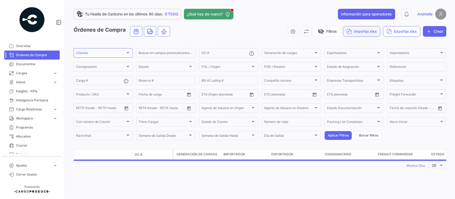
click at [358, 33] on button "Importar.xlsx" at bounding box center [361, 31] width 37 height 11
click at [358, 47] on span "Importar Órdenes de Compra" at bounding box center [371, 44] width 52 height 5
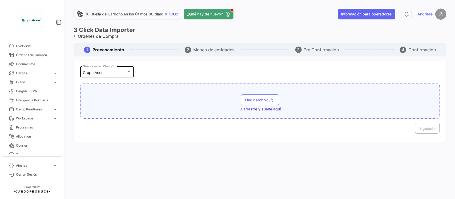
click at [105, 69] on div "Grupo Acon Seleccionar un Cliente *" at bounding box center [107, 71] width 48 height 12
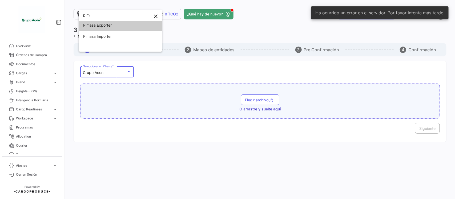
scroll to position [2, 0]
type input "pima"
click at [102, 35] on span "Pimasa Importer" at bounding box center [97, 36] width 29 height 5
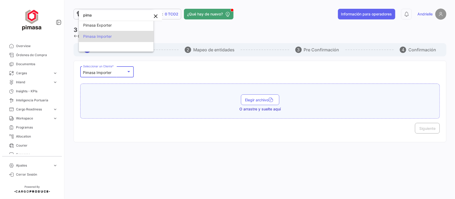
scroll to position [0, 0]
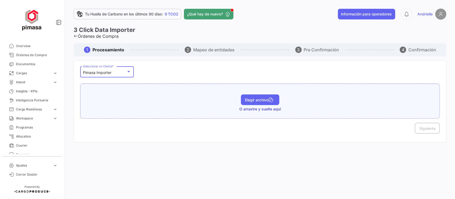
click at [256, 99] on span "Elegir archivo" at bounding box center [260, 100] width 30 height 5
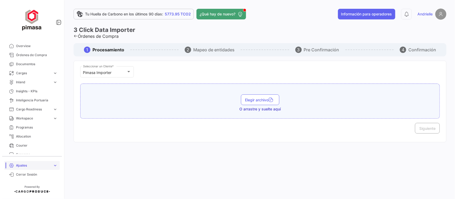
click at [32, 165] on span "Ajustes" at bounding box center [33, 165] width 35 height 5
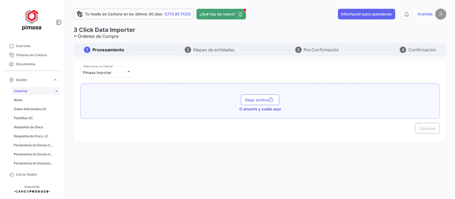
click at [30, 89] on link "Usuarios" at bounding box center [36, 91] width 48 height 8
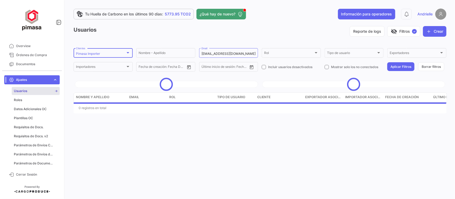
click at [101, 57] on div "Pimasa Importer Clientes" at bounding box center [103, 52] width 54 height 10
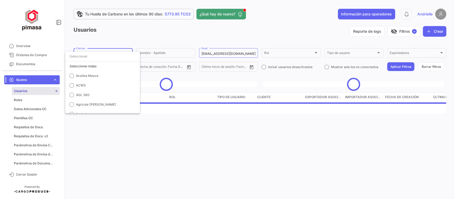
scroll to position [1735, 0]
click at [83, 65] on span "Pimasa Importer" at bounding box center [114, 67] width 77 height 5
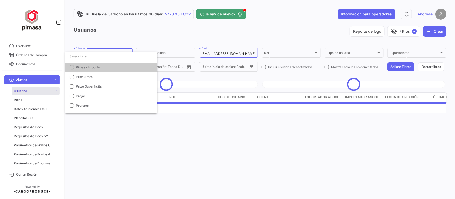
click at [86, 54] on input "dropdown search" at bounding box center [111, 57] width 92 height 10
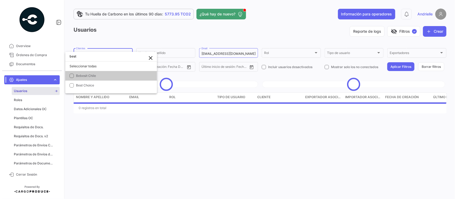
scroll to position [0, 0]
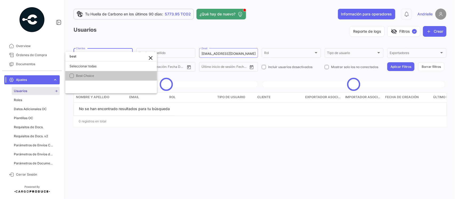
type input "best"
click at [96, 77] on span "Best Choice" at bounding box center [114, 76] width 77 height 5
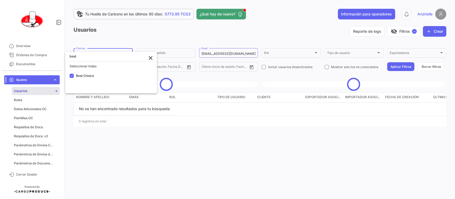
drag, startPoint x: 185, startPoint y: 184, endPoint x: 309, endPoint y: 143, distance: 130.2
click at [186, 184] on div at bounding box center [227, 99] width 455 height 199
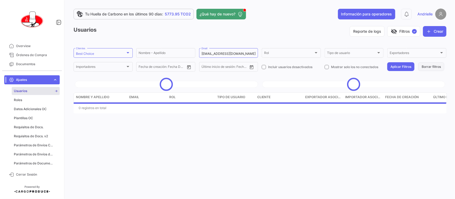
click at [437, 66] on button "Borrar filtros" at bounding box center [431, 66] width 26 height 9
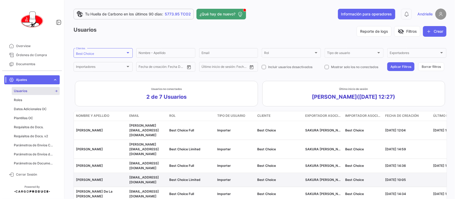
click at [138, 176] on span "[EMAIL_ADDRESS][DOMAIN_NAME]" at bounding box center [144, 180] width 30 height 9
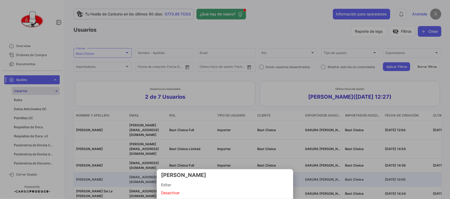
drag, startPoint x: 162, startPoint y: 182, endPoint x: 164, endPoint y: 189, distance: 6.5
click at [162, 182] on span "Editar" at bounding box center [225, 185] width 128 height 6
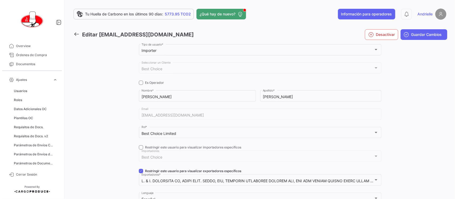
scroll to position [80, 0]
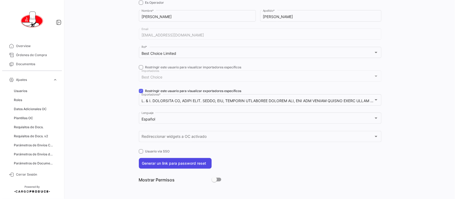
click at [199, 162] on button "Generar un link para password reset" at bounding box center [175, 163] width 73 height 11
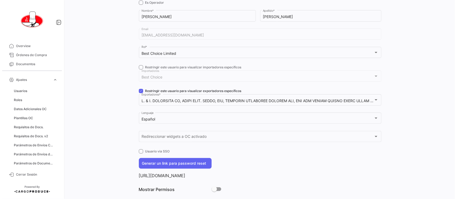
click at [207, 176] on p "[URL][DOMAIN_NAME]" at bounding box center [260, 175] width 242 height 5
copy p "[URL][DOMAIN_NAME]"
click at [42, 54] on span "Órdenes de Compra" at bounding box center [37, 55] width 42 height 5
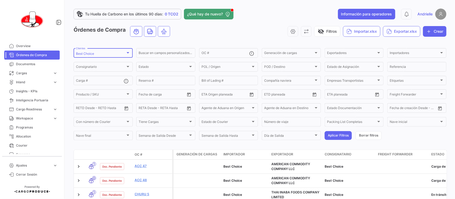
click at [88, 50] on div "Best Choice Clientes" at bounding box center [103, 52] width 54 height 10
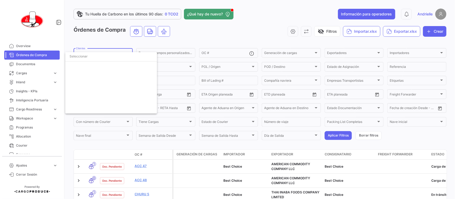
scroll to position [416, 0]
click at [86, 66] on span "Best Choice" at bounding box center [85, 67] width 18 height 4
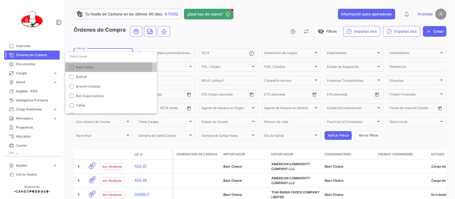
click at [91, 55] on input "dropdown search" at bounding box center [111, 57] width 92 height 10
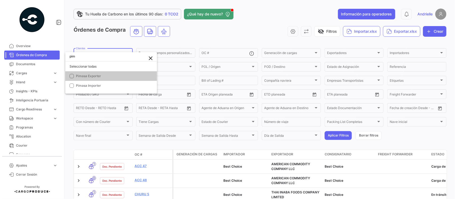
scroll to position [0, 0]
type input "pima"
click at [93, 86] on span "Pimasa Importer" at bounding box center [88, 86] width 25 height 4
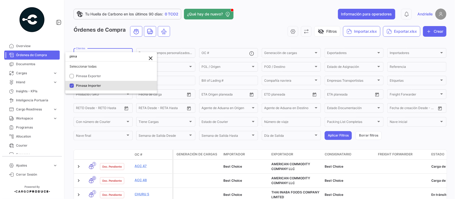
click at [106, 39] on div at bounding box center [227, 99] width 455 height 199
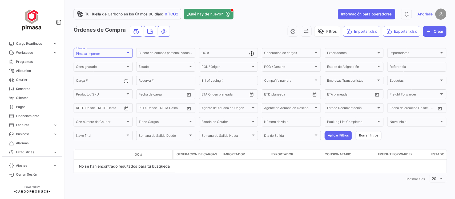
scroll to position [67, 0]
click at [38, 134] on span "Business" at bounding box center [33, 133] width 35 height 5
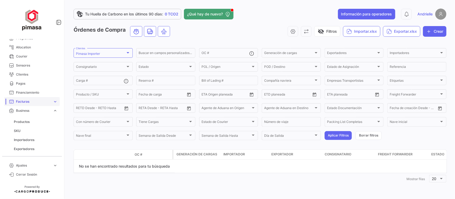
scroll to position [100, 0]
click at [34, 138] on span "Exportadores" at bounding box center [24, 138] width 21 height 5
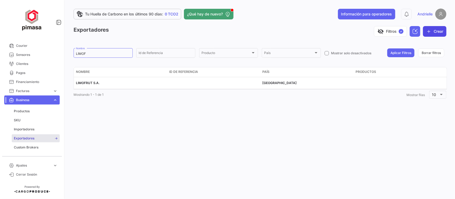
click at [437, 31] on button "Crear" at bounding box center [434, 31] width 23 height 11
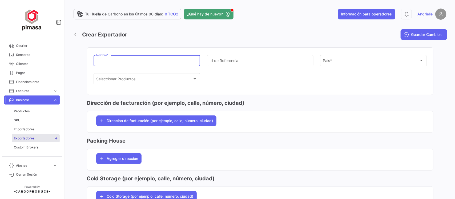
click at [112, 61] on input "Nombre *" at bounding box center [146, 61] width 101 height 5
paste input "M&W SHOPS"
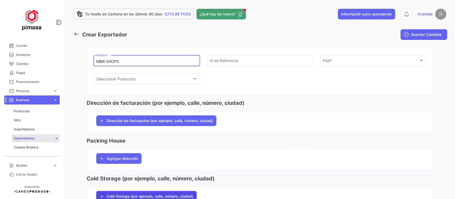
type input "M&W SHOPS"
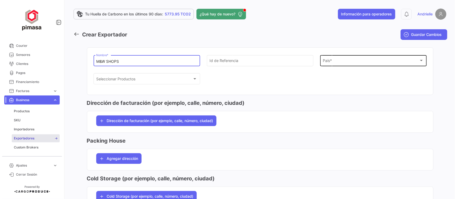
click at [340, 62] on div "País" at bounding box center [371, 61] width 96 height 5
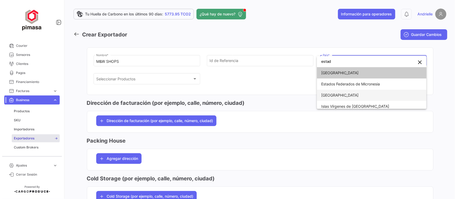
type input "estad"
click at [353, 94] on span "[GEOGRAPHIC_DATA]" at bounding box center [371, 95] width 101 height 11
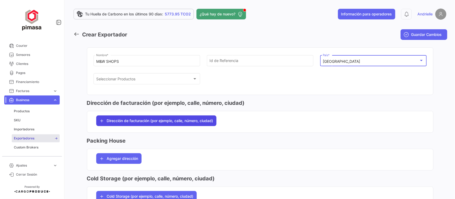
click at [128, 119] on span "Dirección de facturación (por ejemplo, calle, número, ciudad)" at bounding box center [160, 120] width 106 height 5
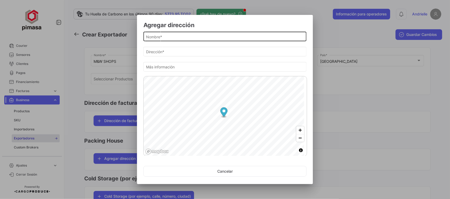
click at [155, 38] on input "Nombre *" at bounding box center [224, 37] width 157 height 5
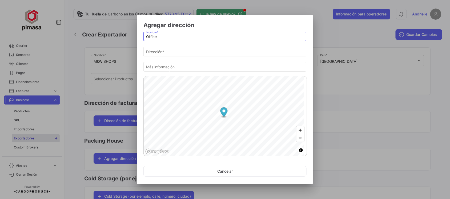
type input "Office"
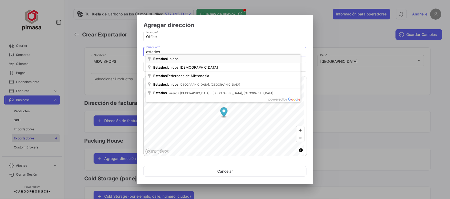
type input "[GEOGRAPHIC_DATA]"
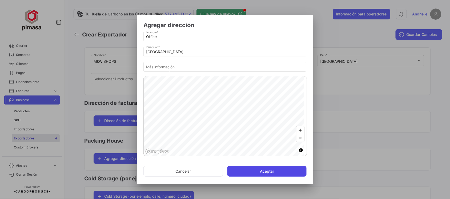
click at [275, 173] on button "Aceptar" at bounding box center [266, 171] width 79 height 11
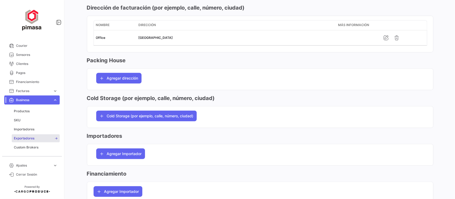
scroll to position [100, 0]
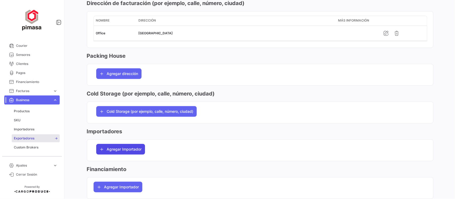
click at [126, 151] on span "Agregar Importador" at bounding box center [124, 149] width 35 height 5
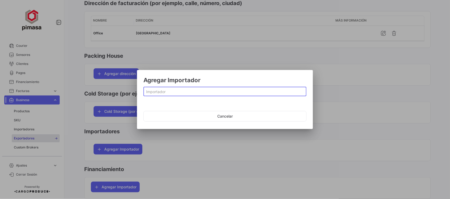
click at [167, 92] on input at bounding box center [224, 92] width 157 height 5
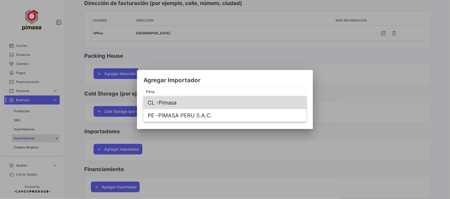
click at [193, 105] on span "CL - Pimasa" at bounding box center [225, 102] width 155 height 13
type input "Pimasa"
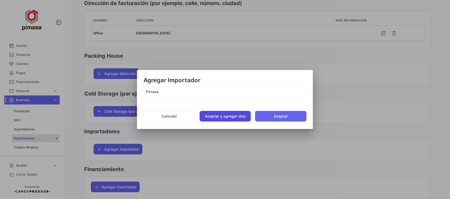
click at [220, 117] on button "Aceptar y agregar otro" at bounding box center [225, 116] width 51 height 11
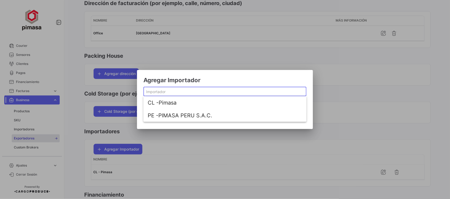
click at [194, 92] on input at bounding box center [224, 92] width 157 height 5
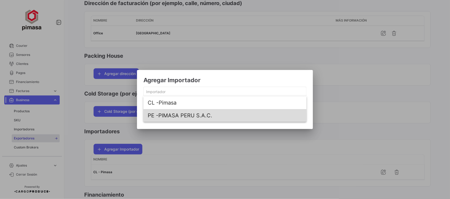
click at [190, 116] on span "PE - PIMASA PERU S.A.C." at bounding box center [225, 115] width 155 height 13
type input "PIMASA PERU S.A.C."
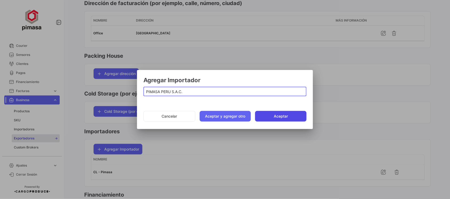
click at [280, 119] on button "Aceptar" at bounding box center [280, 116] width 51 height 11
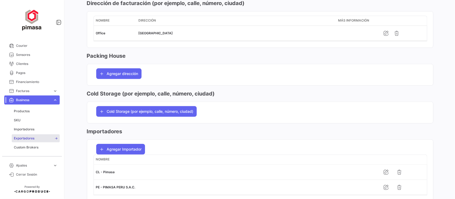
scroll to position [0, 0]
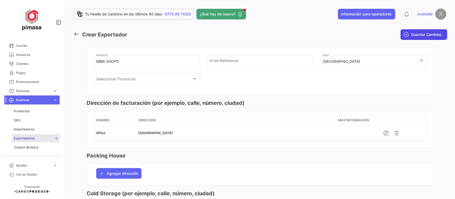
click at [424, 35] on span "Guardar Cambios" at bounding box center [426, 34] width 31 height 5
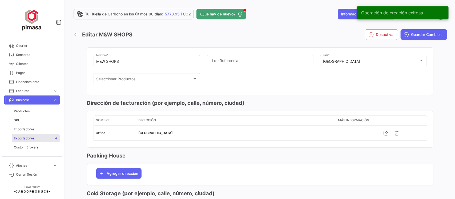
click at [77, 32] on icon at bounding box center [77, 34] width 6 height 6
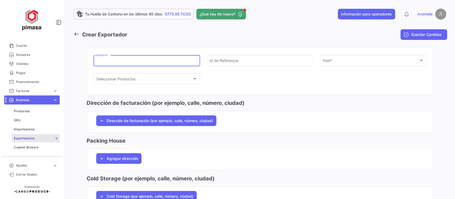
click at [111, 59] on input "Nombre *" at bounding box center [146, 61] width 101 height 5
paste input "TRC"
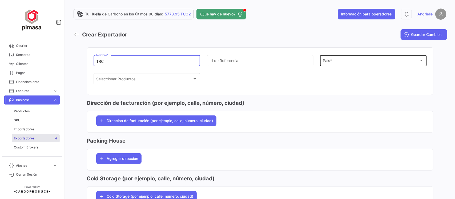
type input "TRC"
click at [339, 62] on div "País" at bounding box center [371, 61] width 96 height 5
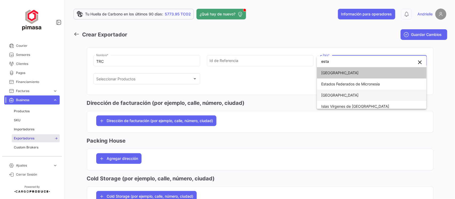
type input "esta"
click at [332, 95] on span "[GEOGRAPHIC_DATA]" at bounding box center [339, 95] width 37 height 5
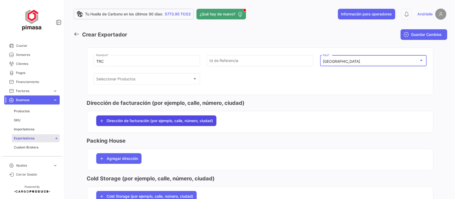
click at [195, 121] on span "Dirección de facturación (por ejemplo, calle, número, ciudad)" at bounding box center [160, 120] width 106 height 5
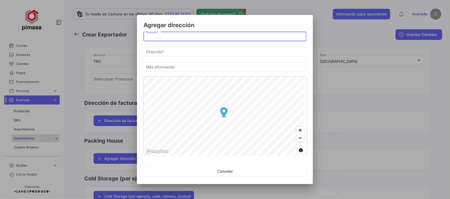
click at [176, 36] on input "Nombre *" at bounding box center [224, 37] width 157 height 5
type input "P"
type input "Office"
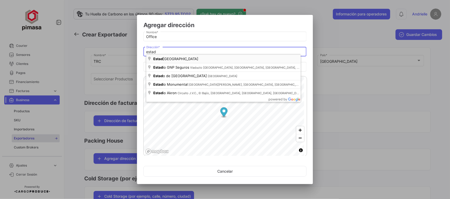
type input "[GEOGRAPHIC_DATA]"
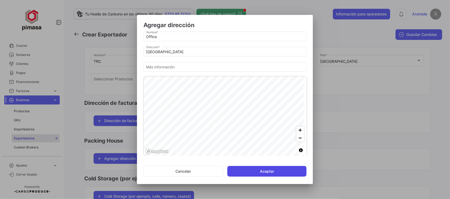
click at [281, 169] on button "Aceptar" at bounding box center [266, 171] width 79 height 11
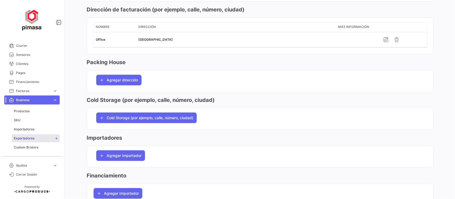
scroll to position [100, 0]
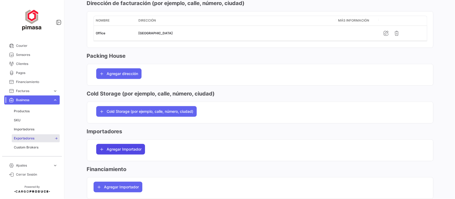
click at [129, 147] on button "Agregar Importador" at bounding box center [120, 149] width 49 height 11
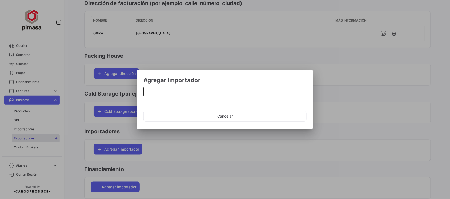
click at [172, 92] on input at bounding box center [224, 92] width 157 height 5
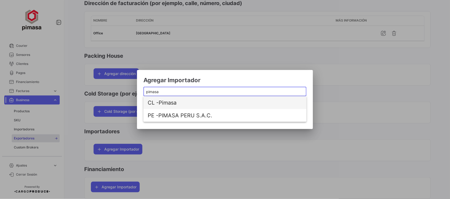
click at [174, 99] on span "CL - Pimasa" at bounding box center [225, 102] width 155 height 13
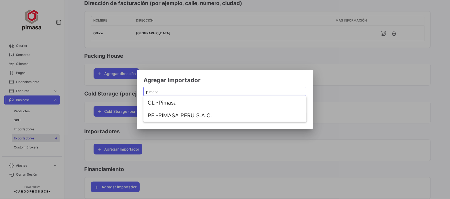
type input "Pimasa"
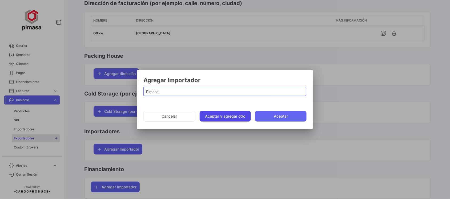
click at [209, 114] on button "Aceptar y agregar otro" at bounding box center [225, 116] width 51 height 11
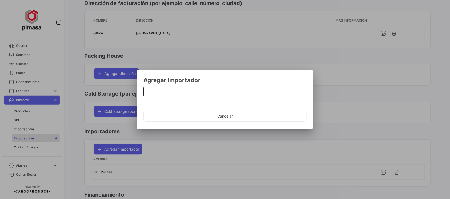
click at [178, 93] on input at bounding box center [224, 92] width 157 height 5
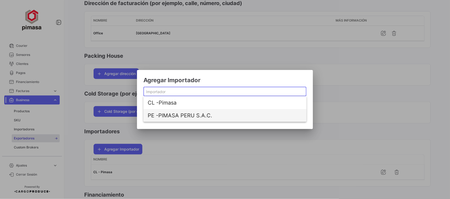
click at [180, 117] on span "PE - PIMASA PERU S.A.C." at bounding box center [225, 115] width 155 height 13
type input "PIMASA PERU S.A.C."
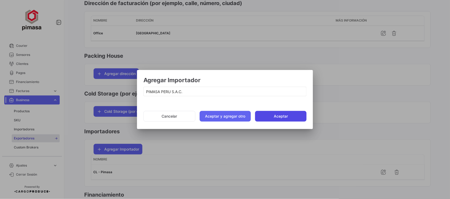
click at [286, 115] on button "Aceptar" at bounding box center [280, 116] width 51 height 11
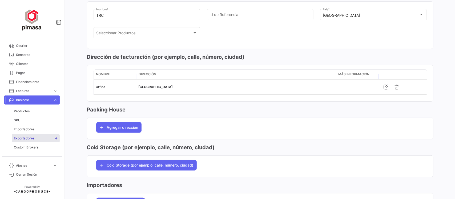
scroll to position [0, 0]
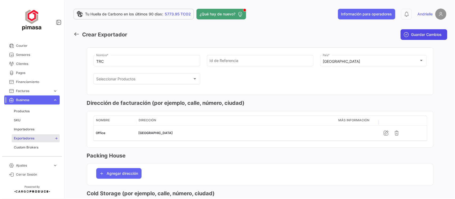
click at [411, 34] on span "Guardar Cambios" at bounding box center [426, 34] width 31 height 5
click at [79, 35] on link at bounding box center [78, 35] width 9 height 8
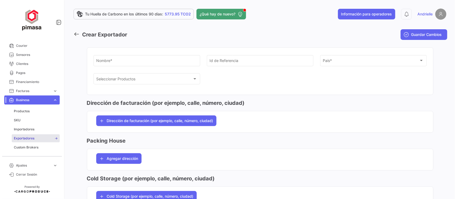
click at [108, 61] on input "Nombre *" at bounding box center [146, 61] width 101 height 5
paste input "MQZ"
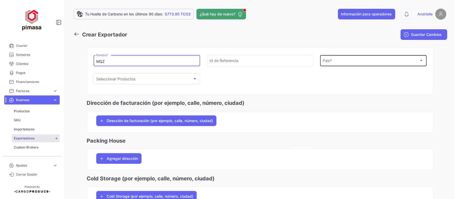
type input "MQZ"
click at [343, 64] on div "País" at bounding box center [371, 61] width 96 height 5
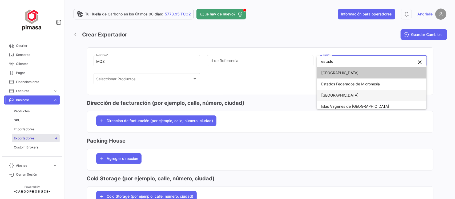
type input "estado"
click at [328, 95] on span "[GEOGRAPHIC_DATA]" at bounding box center [339, 95] width 37 height 5
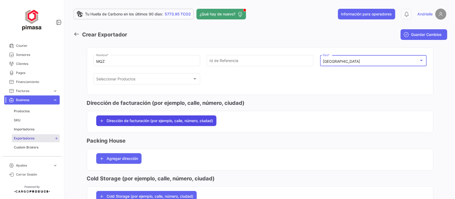
click at [147, 122] on span "Dirección de facturación (por ejemplo, calle, número, ciudad)" at bounding box center [160, 120] width 106 height 5
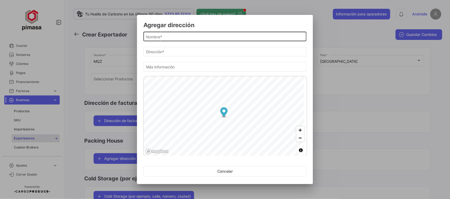
click at [178, 39] on input "Nombre *" at bounding box center [224, 37] width 157 height 5
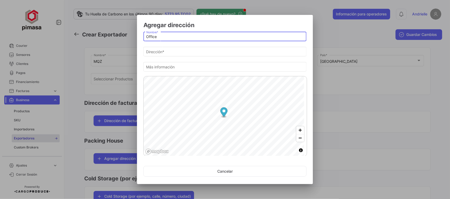
type input "Office"
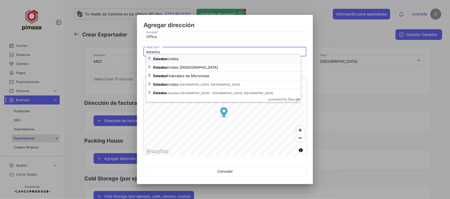
type input "[GEOGRAPHIC_DATA]"
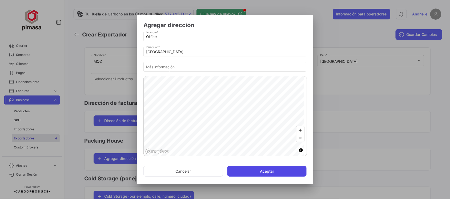
click at [244, 169] on button "Aceptar" at bounding box center [266, 171] width 79 height 11
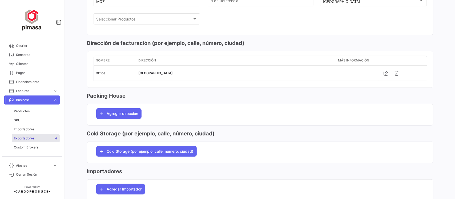
scroll to position [67, 0]
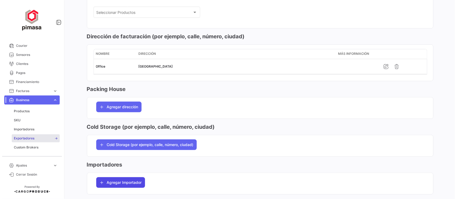
click at [137, 180] on button "Agregar Importador" at bounding box center [120, 182] width 49 height 11
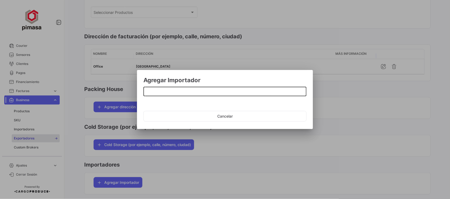
click at [169, 90] on input at bounding box center [224, 92] width 157 height 5
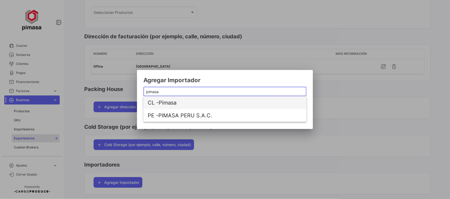
click at [164, 104] on span "CL - Pimasa" at bounding box center [225, 102] width 155 height 13
type input "Pimasa"
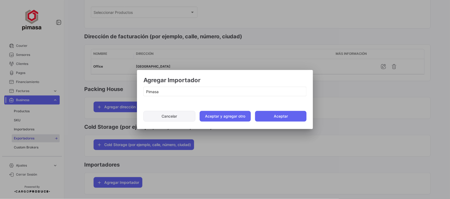
drag, startPoint x: 218, startPoint y: 121, endPoint x: 216, endPoint y: 118, distance: 3.1
click at [218, 121] on button "Aceptar y agregar otro" at bounding box center [225, 116] width 51 height 11
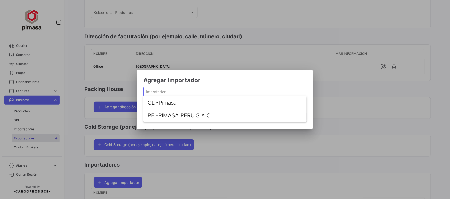
click at [175, 91] on input at bounding box center [224, 92] width 157 height 5
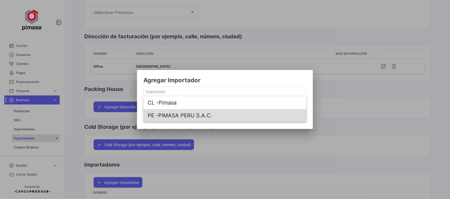
click at [177, 120] on span "PE - PIMASA PERU S.A.C." at bounding box center [225, 115] width 155 height 13
type input "PIMASA PERU S.A.C."
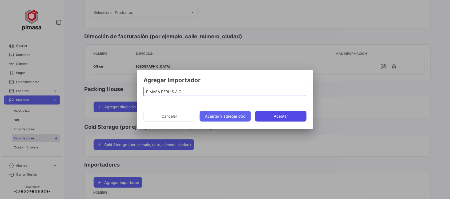
click at [281, 117] on button "Aceptar" at bounding box center [280, 116] width 51 height 11
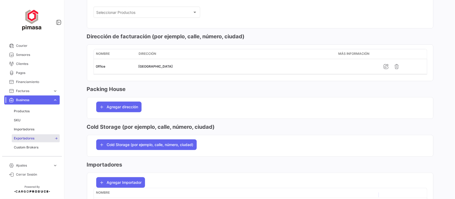
scroll to position [0, 0]
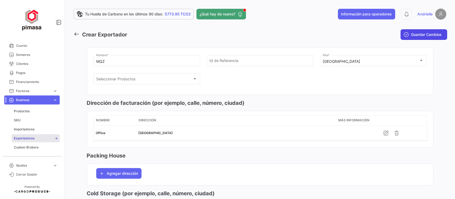
click at [440, 36] on button "Guardar Cambios" at bounding box center [423, 34] width 47 height 11
click at [16, 117] on link "SKU" at bounding box center [36, 120] width 48 height 8
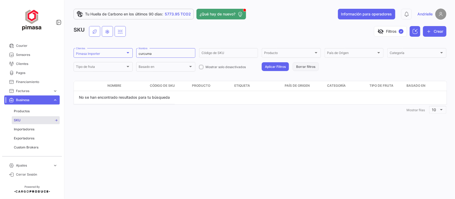
click at [307, 68] on button "Borrar filtros" at bounding box center [306, 66] width 26 height 9
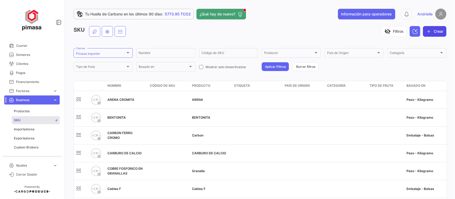
click at [436, 29] on button "Crear" at bounding box center [434, 31] width 23 height 11
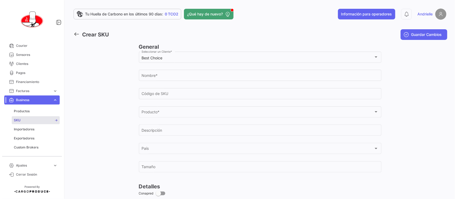
drag, startPoint x: 110, startPoint y: 82, endPoint x: 109, endPoint y: 85, distance: 3.2
click at [110, 83] on div at bounding box center [113, 185] width 52 height 284
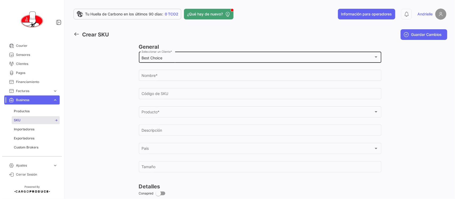
click at [163, 56] on div "Best Choice" at bounding box center [257, 58] width 232 height 5
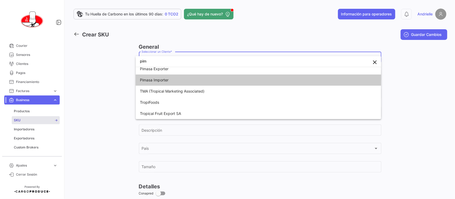
scroll to position [2, 0]
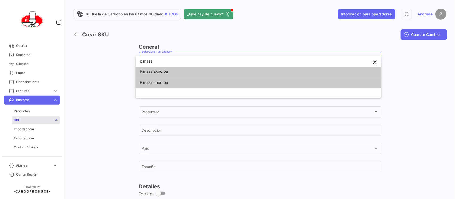
type input "pimasa"
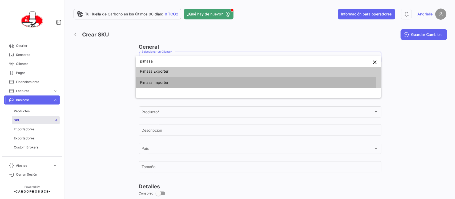
click at [161, 83] on span "Pimasa Importer" at bounding box center [154, 82] width 29 height 5
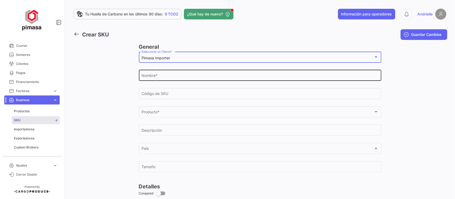
click at [163, 74] on div "Nombre *" at bounding box center [259, 75] width 237 height 12
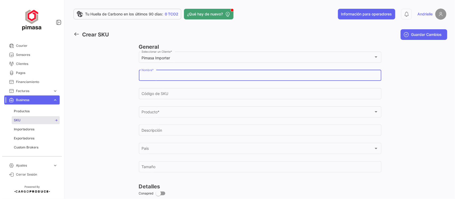
paste input "REPUESTOS"
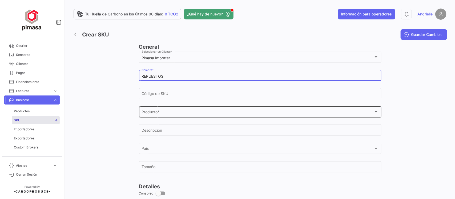
type input "REPUESTOS"
click at [163, 115] on div "Producto *" at bounding box center [257, 113] width 232 height 5
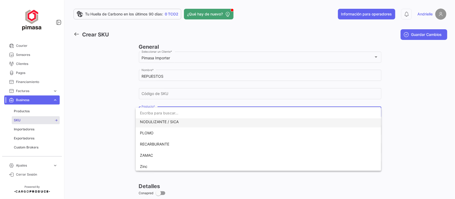
scroll to position [205, 0]
click at [26, 109] on div at bounding box center [227, 99] width 455 height 199
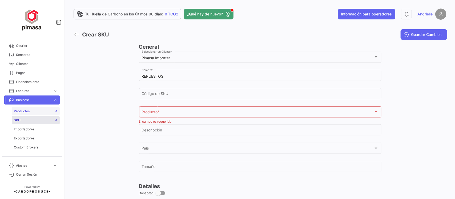
click at [27, 111] on span "Productos" at bounding box center [22, 111] width 16 height 5
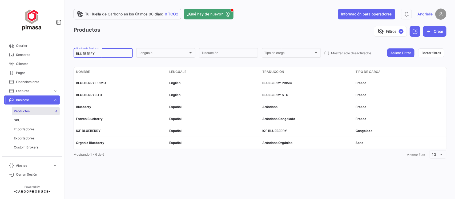
click at [101, 53] on input "BLUEBERRY" at bounding box center [103, 54] width 54 height 4
paste input "REPUESTOS"
type input "REPUESTOS"
click at [392, 53] on button "Aplicar Filtros" at bounding box center [400, 52] width 27 height 9
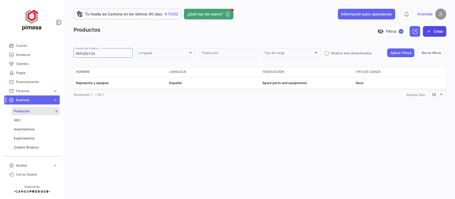
click at [430, 30] on icon "button" at bounding box center [428, 31] width 5 height 5
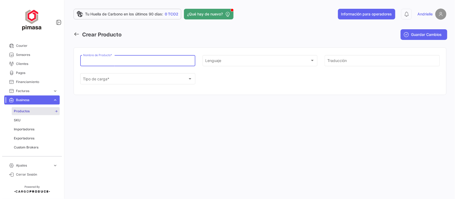
click at [125, 61] on input "Nombre de Producto *" at bounding box center [137, 61] width 109 height 5
paste input "REPUESTOS"
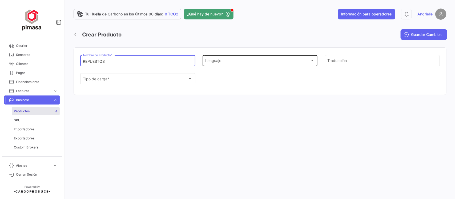
type input "REPUESTOS"
click at [262, 58] on div "Lenguaje Lenguaje" at bounding box center [259, 60] width 109 height 12
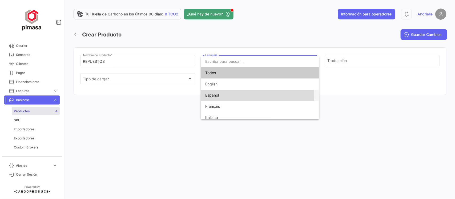
click at [225, 94] on span "Español" at bounding box center [259, 95] width 109 height 11
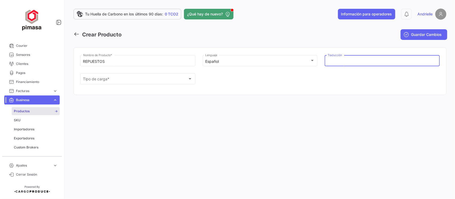
click at [341, 60] on input "Traducción" at bounding box center [381, 61] width 109 height 5
paste input "REPUESTOS"
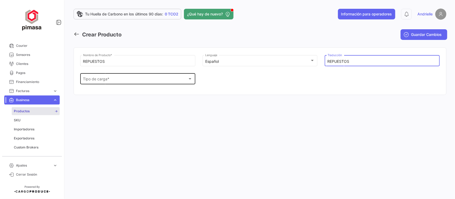
type input "REPUESTOS"
click at [133, 82] on div "Tipo de carga *" at bounding box center [135, 80] width 105 height 5
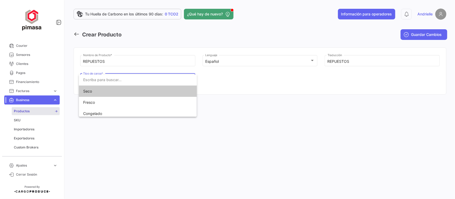
drag, startPoint x: 95, startPoint y: 92, endPoint x: 117, endPoint y: 86, distance: 22.9
click at [95, 92] on span "Seco" at bounding box center [137, 91] width 109 height 11
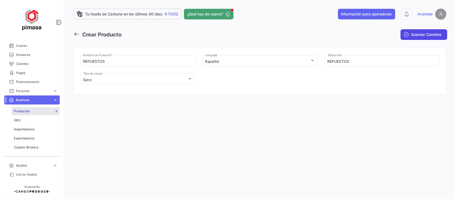
click at [418, 33] on span "Guardar Cambios" at bounding box center [426, 34] width 31 height 5
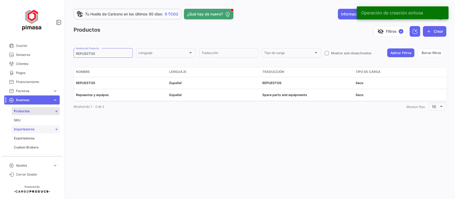
click at [30, 129] on span "Importadores" at bounding box center [24, 129] width 21 height 5
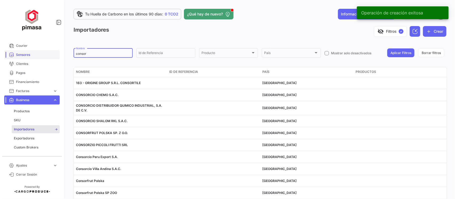
drag, startPoint x: 92, startPoint y: 53, endPoint x: 55, endPoint y: 55, distance: 37.6
click at [55, 55] on mat-sidenav-container "Overview Órdenes de Compra Documentos Cargas expand_more Cargas Aéreas Cargas M…" at bounding box center [227, 99] width 455 height 199
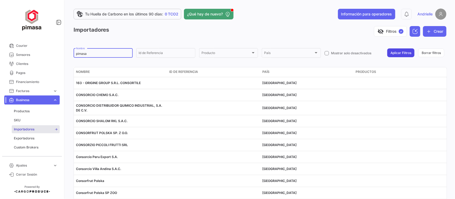
type input "pimasa"
click at [395, 48] on button "Aplicar Filtros" at bounding box center [400, 52] width 27 height 9
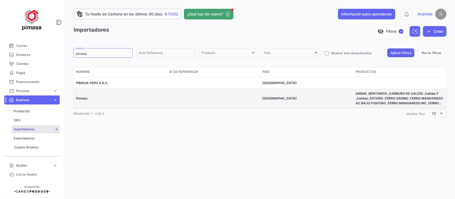
click at [83, 96] on span "Pimasa" at bounding box center [81, 98] width 11 height 4
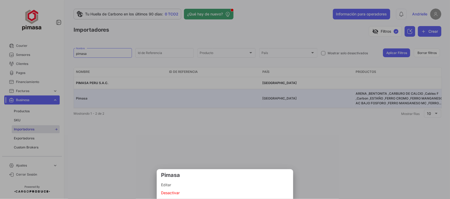
click at [173, 186] on span "Editar" at bounding box center [225, 185] width 128 height 6
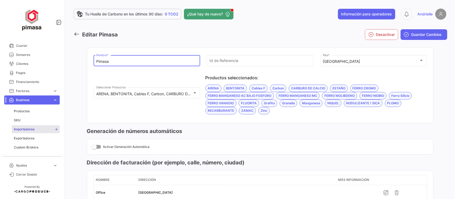
click at [121, 63] on input "Pimasa" at bounding box center [146, 61] width 101 height 5
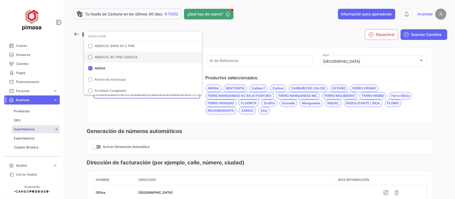
paste input "REPUESTOS"
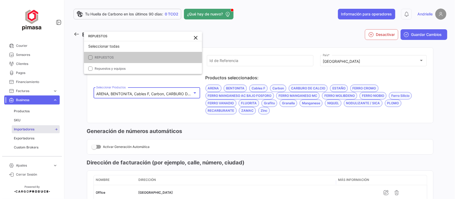
type input "REPUESTOS"
click at [109, 55] on span "REPUESTOS" at bounding box center [146, 57] width 103 height 5
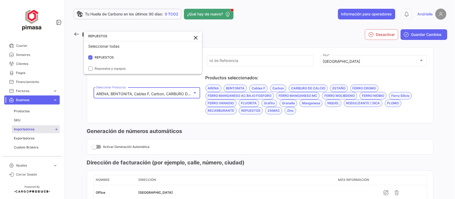
click at [290, 151] on div at bounding box center [227, 99] width 455 height 199
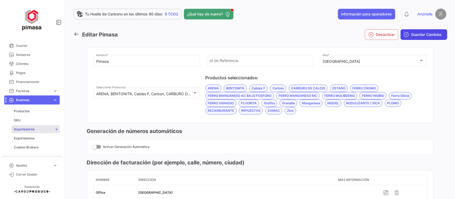
click at [436, 34] on span "Guardar Cambios" at bounding box center [426, 34] width 31 height 5
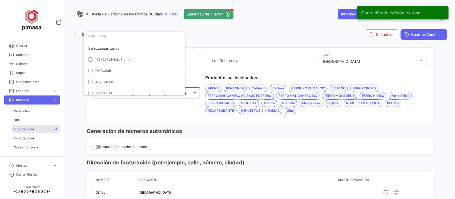
scroll to position [45655, 0]
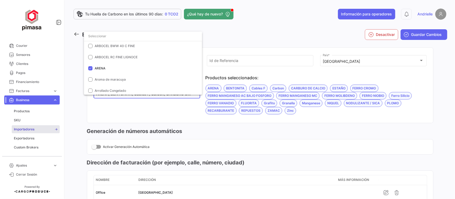
paste input "VALVULAS ROTATORIAS"
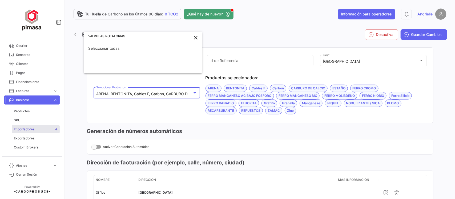
scroll to position [0, 0]
type input "VALVULAS ROTATORIAS"
click at [22, 107] on div at bounding box center [227, 99] width 455 height 199
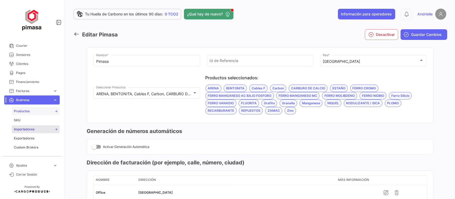
click at [27, 109] on span "Productos" at bounding box center [22, 111] width 16 height 5
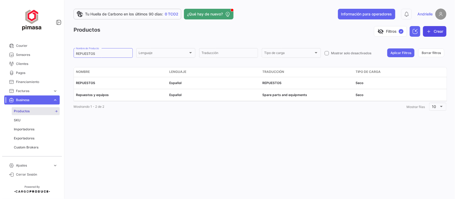
click at [431, 31] on icon "button" at bounding box center [428, 31] width 5 height 5
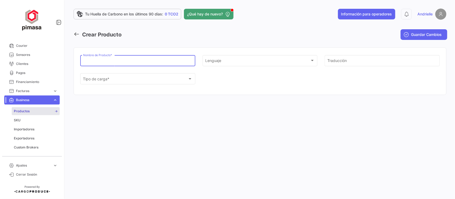
click at [97, 59] on input "Nombre de Producto *" at bounding box center [137, 61] width 109 height 5
paste input "VALVULAS ROTATORIAS"
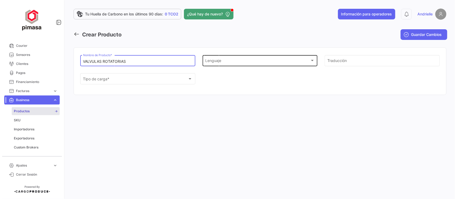
type input "VALVULAS ROTATORIAS"
click at [284, 57] on div "Lenguaje Lenguaje" at bounding box center [259, 60] width 109 height 12
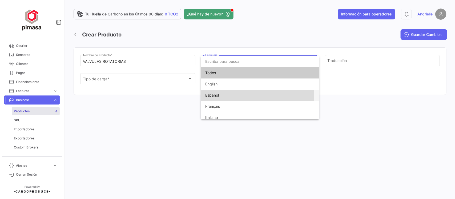
click at [221, 96] on span "Español" at bounding box center [259, 95] width 109 height 11
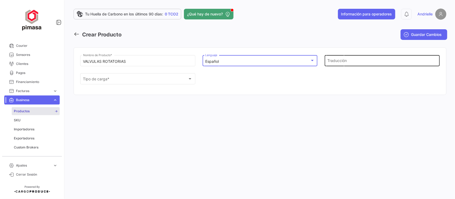
click at [336, 62] on input "Traducción" at bounding box center [381, 61] width 109 height 5
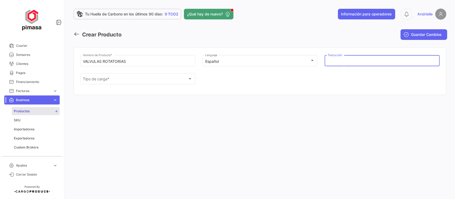
paste input "VALVULAS ROTATORIAS"
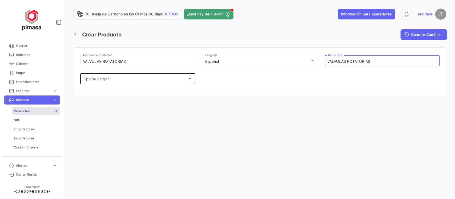
type input "VALVULAS ROTATORIAS"
click at [117, 82] on div "Tipo de carga *" at bounding box center [135, 80] width 105 height 5
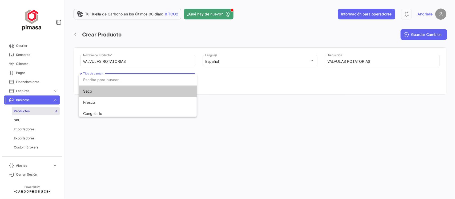
click at [104, 93] on span "Seco" at bounding box center [137, 91] width 109 height 11
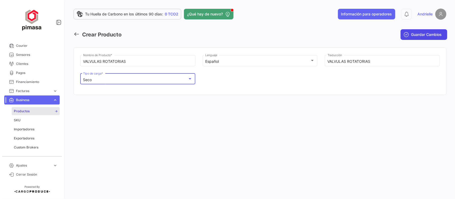
click at [427, 30] on button "Guardar Cambios" at bounding box center [423, 34] width 47 height 11
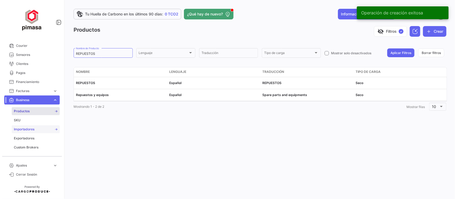
click at [31, 130] on span "Importadores" at bounding box center [24, 129] width 21 height 5
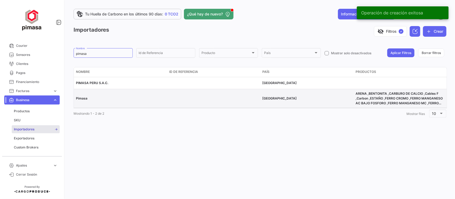
click at [80, 99] on span "Pimasa" at bounding box center [81, 98] width 11 height 4
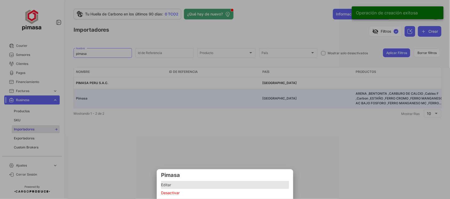
click at [168, 183] on span "Editar" at bounding box center [225, 185] width 128 height 6
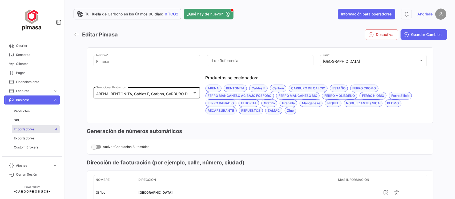
click at [134, 89] on div "ARENA, BENTONITA, Cables F, Carbon, CARBURO DE CALCIO, ESTAÑO, [PERSON_NAME] CR…" at bounding box center [146, 92] width 101 height 12
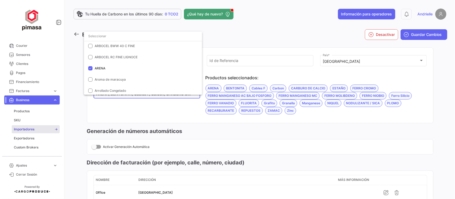
paste input "VALVULAS ROTATORIAS"
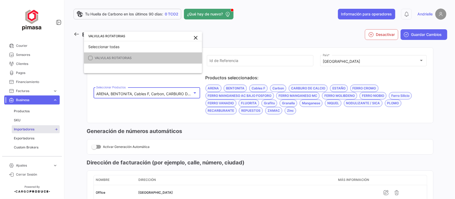
scroll to position [2, 0]
type input "VALVULAS ROTATORIAS"
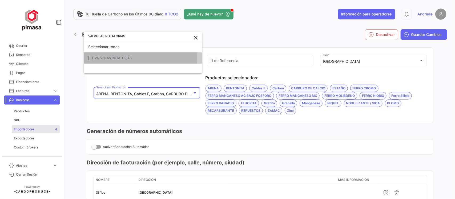
click at [127, 57] on span "VALVULAS ROTATORIAS" at bounding box center [113, 58] width 37 height 4
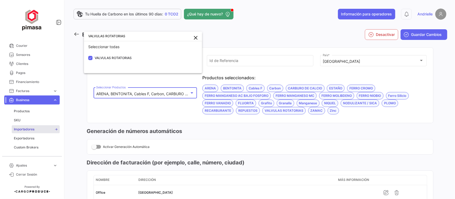
click at [421, 35] on div at bounding box center [227, 99] width 455 height 199
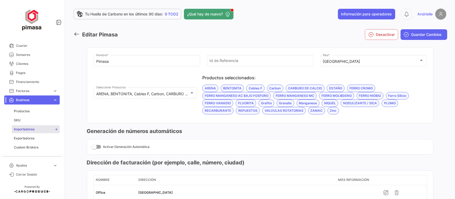
click at [421, 35] on span "Guardar Cambios" at bounding box center [426, 34] width 31 height 5
click at [26, 119] on link "SKU" at bounding box center [36, 120] width 48 height 8
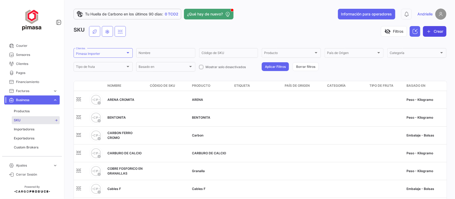
click at [439, 30] on button "Crear" at bounding box center [434, 31] width 23 height 11
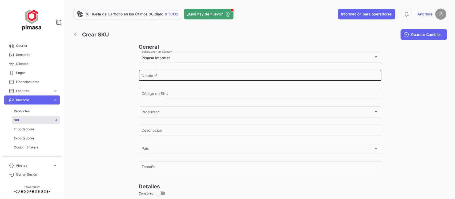
click at [171, 73] on div "Nombre *" at bounding box center [259, 75] width 237 height 12
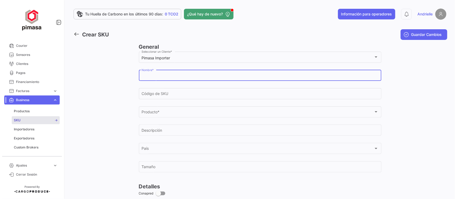
paste input "VALVULAS ROTATORIAS"
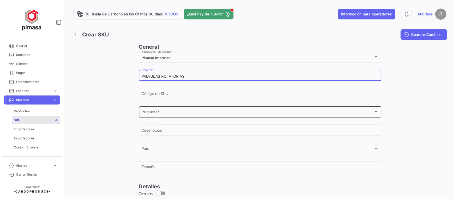
type input "VALVULAS ROTATORIAS"
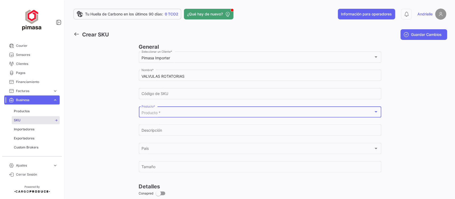
click at [164, 113] on div "Producto *" at bounding box center [257, 113] width 232 height 5
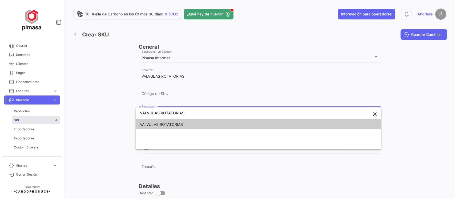
type input "VALVULAS ROTATORIAS"
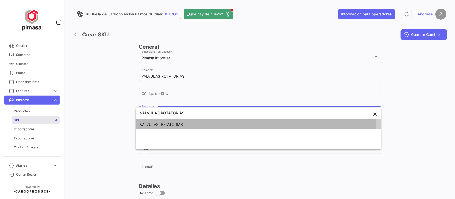
click at [168, 125] on span "VALVULAS ROTATORIAS" at bounding box center [161, 124] width 43 height 5
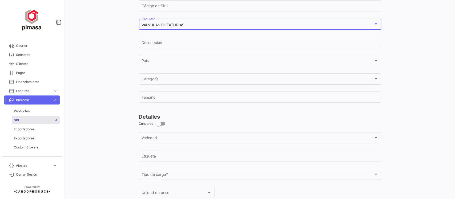
scroll to position [100, 0]
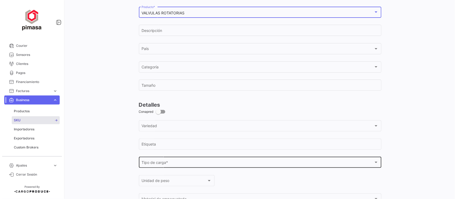
click at [186, 164] on div "Tipo de carga *" at bounding box center [257, 163] width 232 height 5
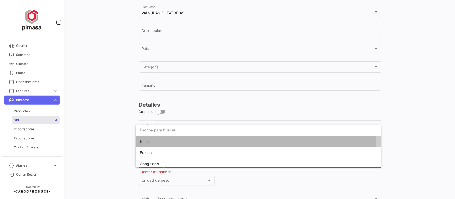
click at [152, 141] on span "Seco" at bounding box center [258, 141] width 237 height 11
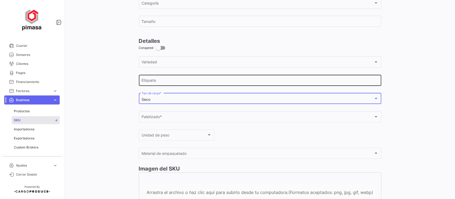
scroll to position [167, 0]
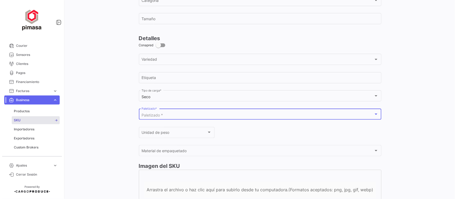
click at [156, 116] on span "Paletizado *" at bounding box center [151, 115] width 21 height 5
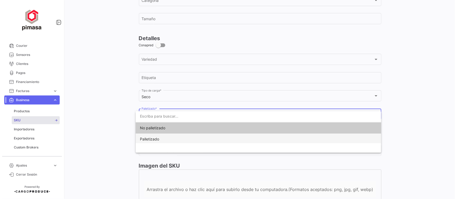
click at [159, 137] on span "Palletizado" at bounding box center [149, 139] width 19 height 5
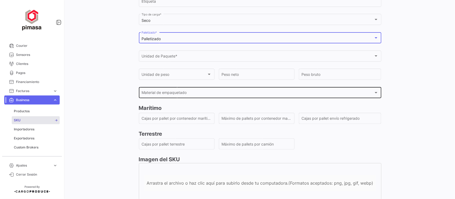
scroll to position [266, 0]
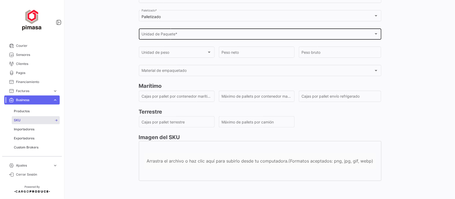
click at [165, 30] on div "Unidad de Paquete * Unidad de Paquete *" at bounding box center [259, 33] width 237 height 12
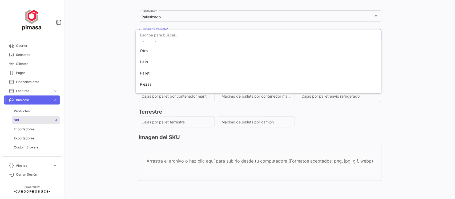
scroll to position [200, 0]
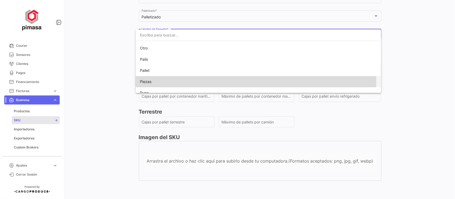
click at [155, 82] on span "Piezas" at bounding box center [258, 81] width 237 height 11
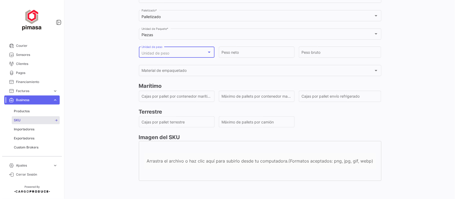
click at [192, 51] on div "Unidad de peso" at bounding box center [173, 53] width 65 height 5
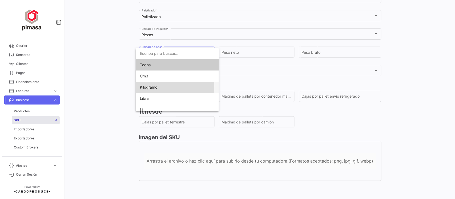
click at [155, 87] on span "Kilogramo" at bounding box center [148, 87] width 17 height 5
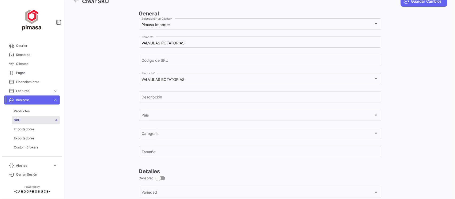
scroll to position [0, 0]
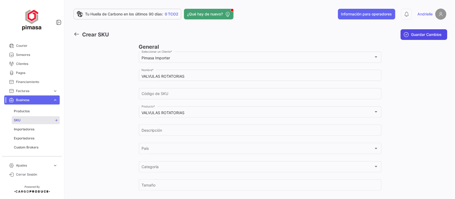
click at [405, 34] on icon "submit" at bounding box center [406, 34] width 5 height 5
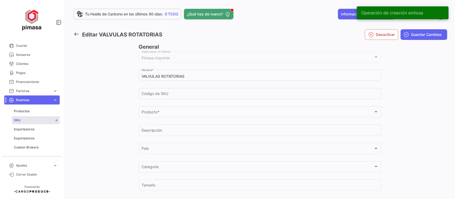
click at [75, 31] on icon at bounding box center [77, 34] width 6 height 6
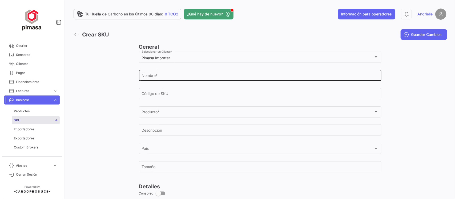
click at [201, 76] on input "Nombre *" at bounding box center [259, 76] width 237 height 5
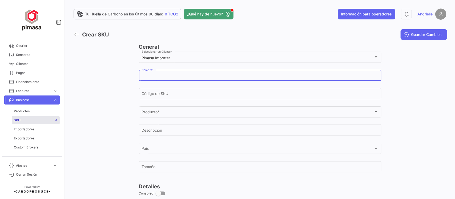
paste input "REPUESTOS"
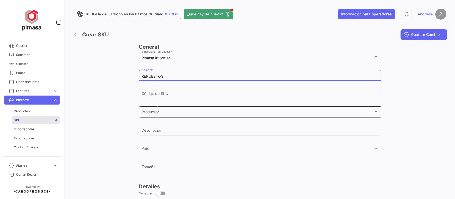
type input "REPUESTOS"
click at [175, 111] on div "Producto * Producto *" at bounding box center [259, 112] width 237 height 12
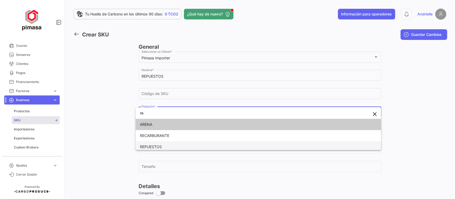
type input "re"
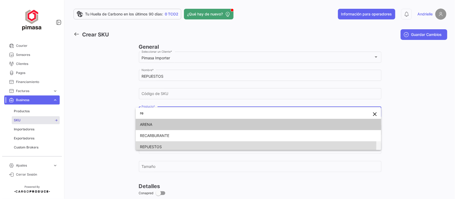
click at [165, 143] on span "REPUESTOS" at bounding box center [258, 146] width 237 height 11
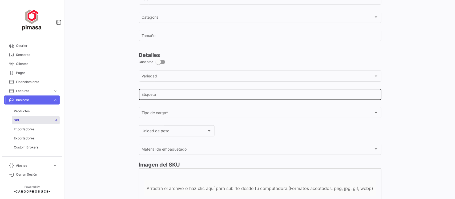
scroll to position [167, 0]
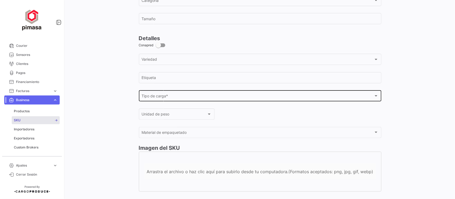
click at [185, 99] on div "Tipo de carga *" at bounding box center [257, 97] width 232 height 5
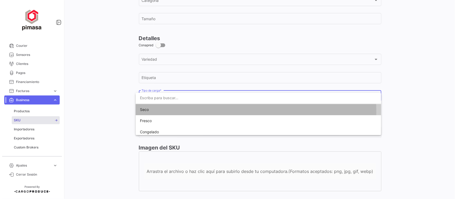
click at [152, 112] on span "Seco" at bounding box center [258, 109] width 237 height 11
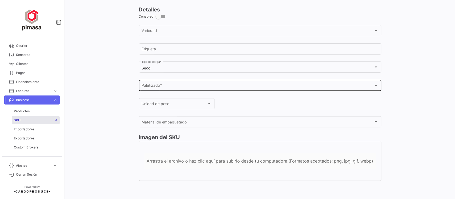
click at [191, 81] on div "Paletizado * Paletizado *" at bounding box center [259, 85] width 237 height 12
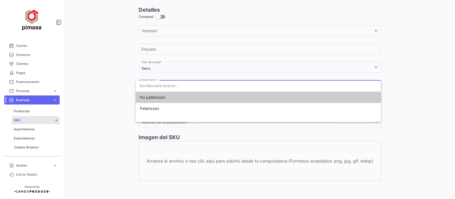
scroll to position [196, 0]
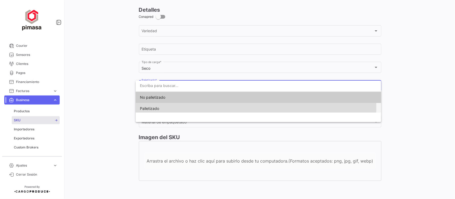
click at [160, 107] on span "Palletizado" at bounding box center [258, 108] width 237 height 11
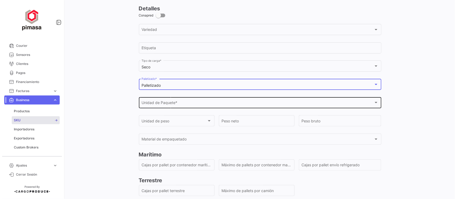
click at [179, 106] on div "Unidad de Paquete *" at bounding box center [257, 104] width 232 height 5
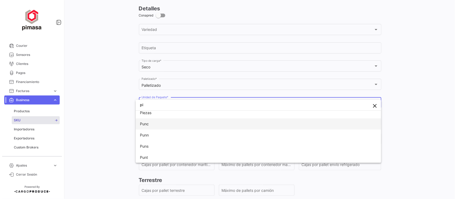
scroll to position [1, 0]
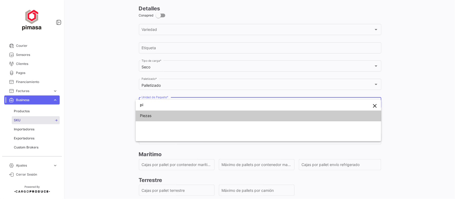
type input "pi"
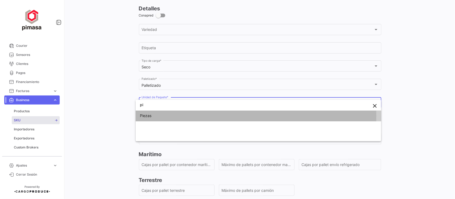
click at [154, 116] on span "Piezas" at bounding box center [258, 115] width 237 height 11
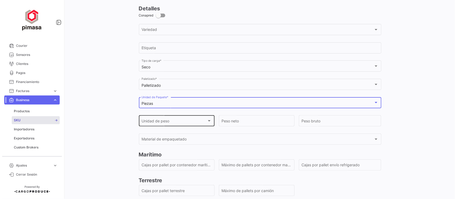
click at [159, 123] on span "Unidad de peso" at bounding box center [173, 122] width 65 height 5
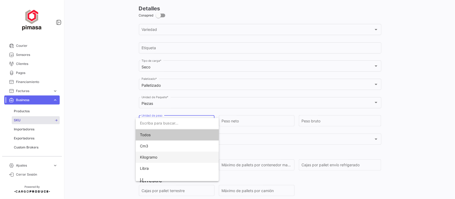
click at [156, 159] on span "Kilogramo" at bounding box center [148, 157] width 17 height 5
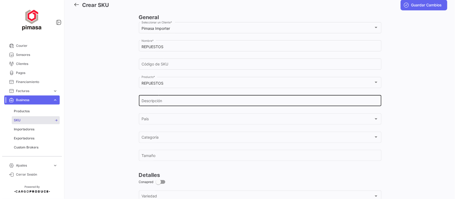
scroll to position [0, 0]
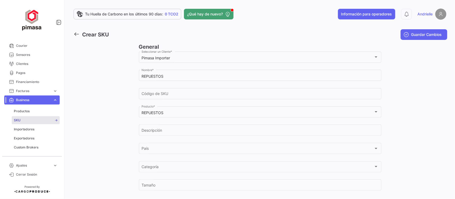
drag, startPoint x: 410, startPoint y: 30, endPoint x: 411, endPoint y: 36, distance: 6.4
click at [410, 33] on button "Guardar Cambios" at bounding box center [423, 34] width 47 height 11
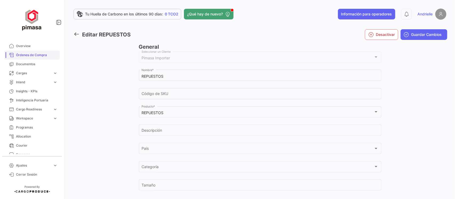
click at [36, 54] on span "Órdenes de Compra" at bounding box center [37, 55] width 42 height 5
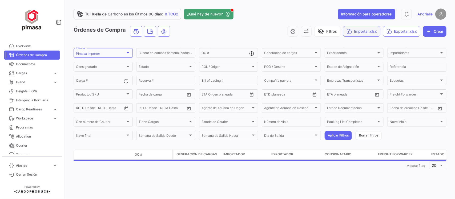
click at [360, 29] on button "Importar.xlsx" at bounding box center [361, 31] width 37 height 11
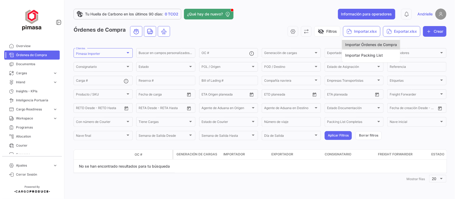
click at [361, 45] on span "Importar Órdenes de Compra" at bounding box center [371, 44] width 52 height 5
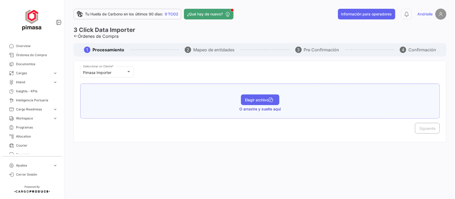
click at [254, 99] on span "Elegir archivo" at bounding box center [260, 100] width 30 height 5
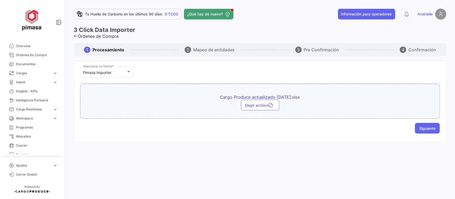
click at [430, 130] on span "Siguiente" at bounding box center [427, 128] width 16 height 5
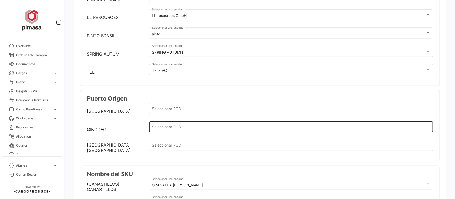
scroll to position [133, 0]
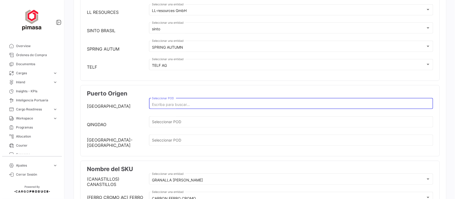
click at [177, 104] on input "Seleccionar POD" at bounding box center [291, 105] width 278 height 5
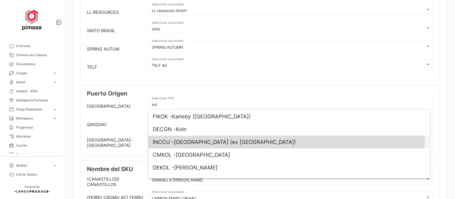
click at [191, 144] on span "INCCU - [GEOGRAPHIC_DATA] (ex [GEOGRAPHIC_DATA])" at bounding box center [289, 142] width 273 height 13
type input "[GEOGRAPHIC_DATA] (ex [GEOGRAPHIC_DATA])"
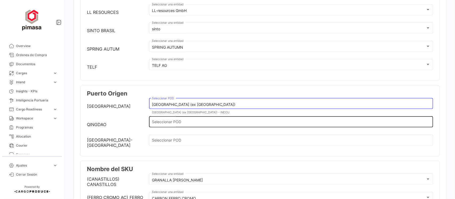
click at [168, 125] on input "Seleccionar POD" at bounding box center [291, 123] width 278 height 5
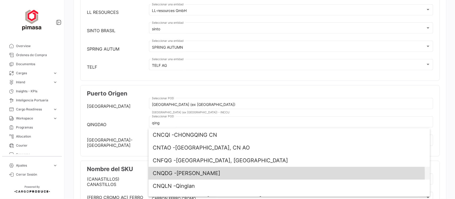
click at [226, 175] on span "CNQDG - [GEOGRAPHIC_DATA][PERSON_NAME]" at bounding box center [289, 173] width 273 height 13
type input "[PERSON_NAME]"
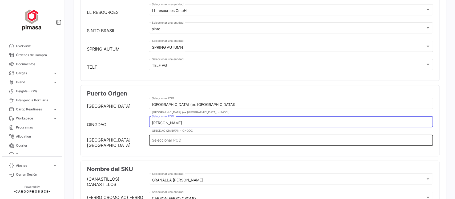
click at [162, 143] on input "Seleccionar POD" at bounding box center [291, 141] width 278 height 5
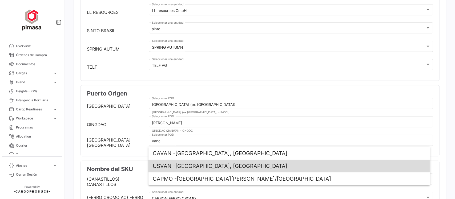
click at [206, 162] on span "USVAN - [GEOGRAPHIC_DATA], [GEOGRAPHIC_DATA]" at bounding box center [289, 166] width 273 height 13
type input "[GEOGRAPHIC_DATA], [GEOGRAPHIC_DATA]"
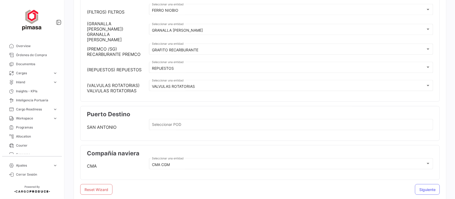
scroll to position [533, 0]
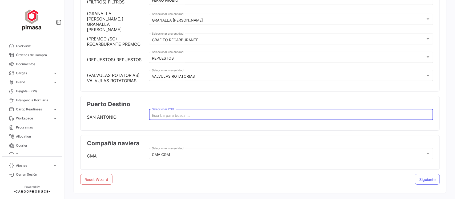
click at [180, 116] on input "Seleccionar POD" at bounding box center [291, 115] width 278 height 5
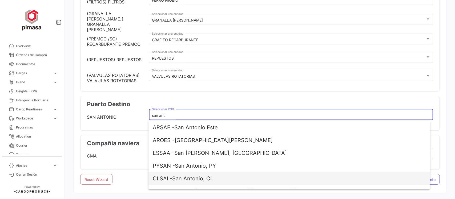
click at [207, 179] on span "CLSAI - [GEOGRAPHIC_DATA][PERSON_NAME], CL" at bounding box center [289, 178] width 273 height 13
type input "San Antonio, CL"
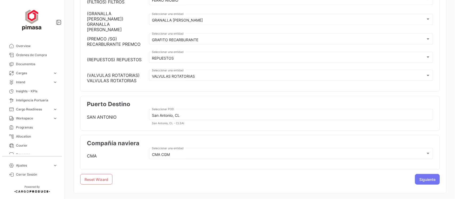
click at [425, 179] on span "Siguiente" at bounding box center [427, 179] width 16 height 5
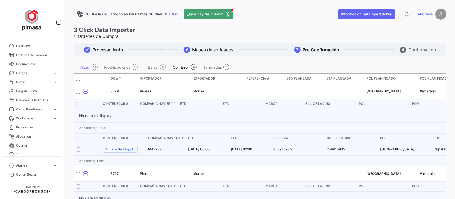
click at [184, 68] on div "Con Error" at bounding box center [180, 67] width 17 height 5
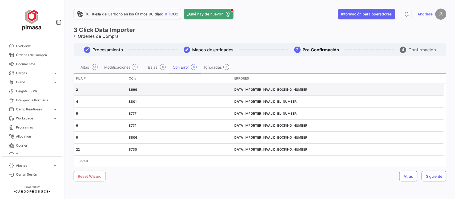
drag, startPoint x: 136, startPoint y: 90, endPoint x: 129, endPoint y: 90, distance: 7.7
click at [129, 90] on span "8699" at bounding box center [133, 90] width 9 height 4
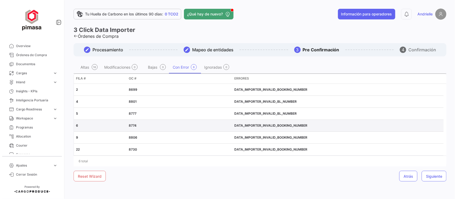
copy span "8699"
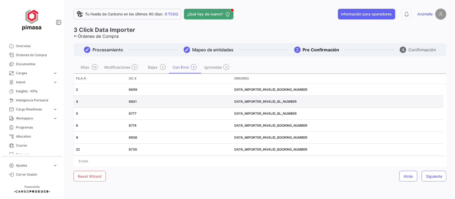
click at [132, 101] on span "8801" at bounding box center [133, 102] width 8 height 4
copy span "8801"
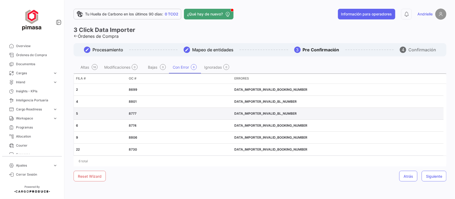
click at [133, 113] on span "8777" at bounding box center [133, 114] width 8 height 4
copy span "8777"
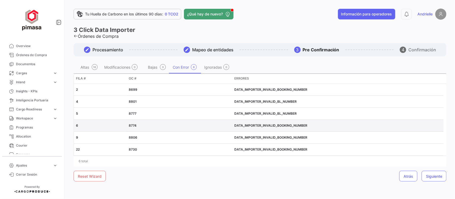
click at [134, 123] on div "8774" at bounding box center [179, 125] width 101 height 5
copy span "8774"
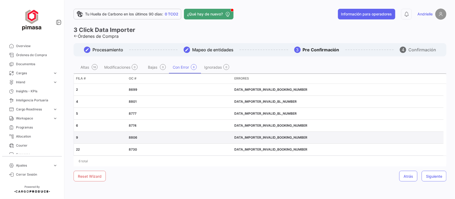
click at [131, 140] on div "8806" at bounding box center [179, 137] width 101 height 5
click at [132, 137] on span "8806" at bounding box center [133, 138] width 9 height 4
copy span "8806"
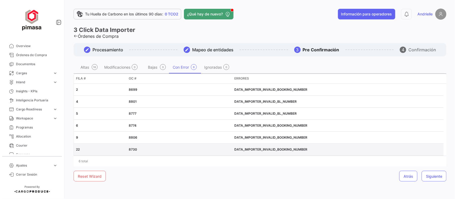
click at [131, 151] on span "8730" at bounding box center [133, 150] width 8 height 4
copy span "8730"
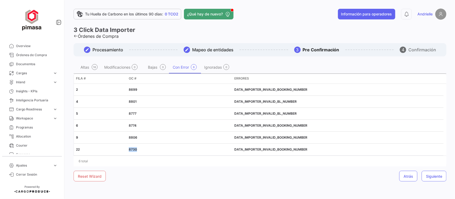
drag, startPoint x: 39, startPoint y: 54, endPoint x: 68, endPoint y: 93, distance: 49.1
click at [38, 54] on span "Órdenes de Compra" at bounding box center [37, 55] width 42 height 5
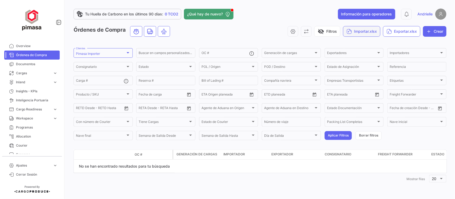
click at [368, 31] on button "Importar.xlsx" at bounding box center [361, 31] width 37 height 11
click at [369, 44] on span "Importar Órdenes de Compra" at bounding box center [371, 44] width 52 height 5
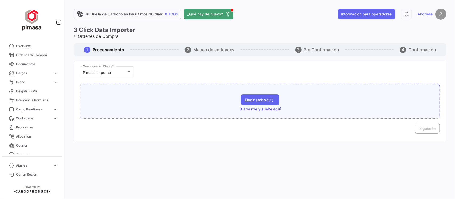
click at [259, 101] on span "Elegir archivo" at bounding box center [260, 100] width 30 height 5
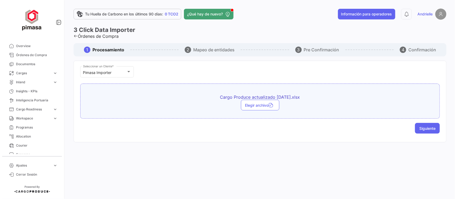
click at [428, 131] on span "Siguiente" at bounding box center [427, 128] width 16 height 5
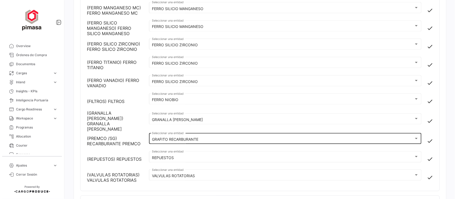
scroll to position [533, 0]
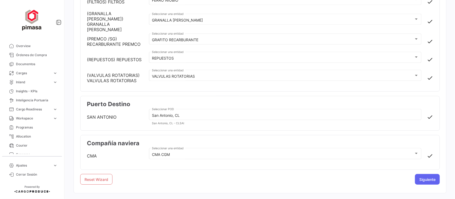
click at [420, 182] on span "Siguiente" at bounding box center [427, 179] width 16 height 5
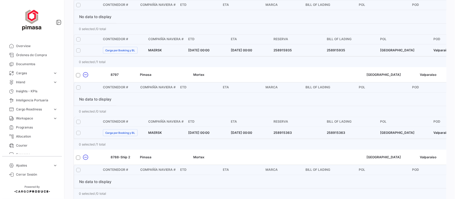
scroll to position [0, 0]
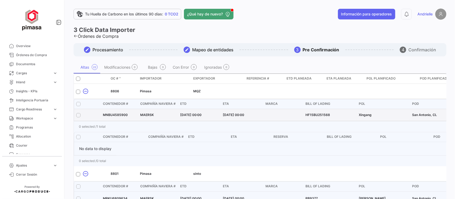
drag, startPoint x: 79, startPoint y: 79, endPoint x: 205, endPoint y: 106, distance: 128.9
click at [79, 79] on span at bounding box center [78, 79] width 4 height 4
click at [78, 81] on input "checkbox" at bounding box center [78, 81] width 0 height 0
checkbox input "true"
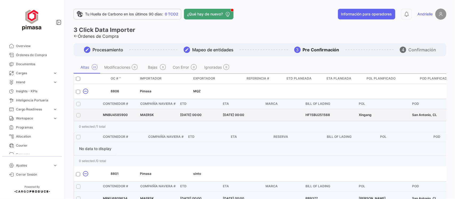
checkbox input "true"
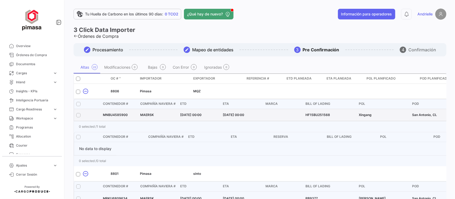
checkbox input "true"
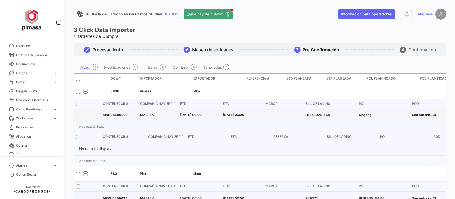
checkbox input "true"
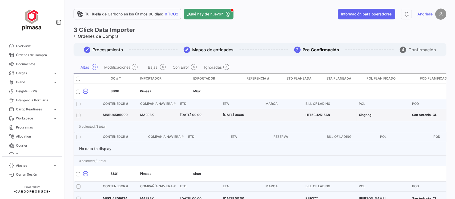
checkbox input "true"
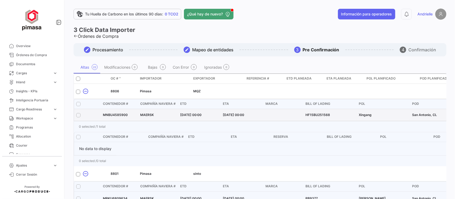
checkbox input "true"
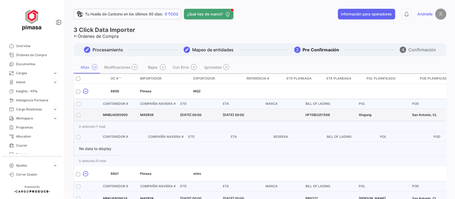
checkbox input "true"
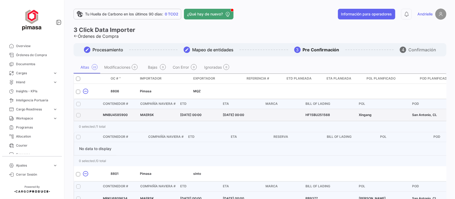
checkbox input "true"
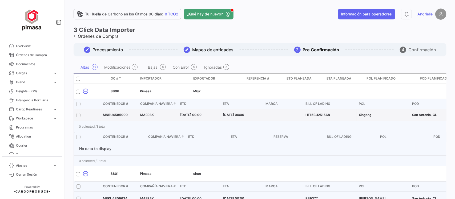
checkbox input "true"
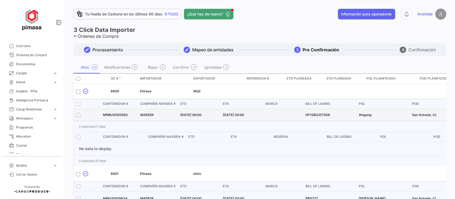
checkbox input "true"
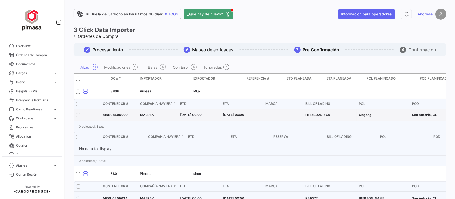
checkbox input "true"
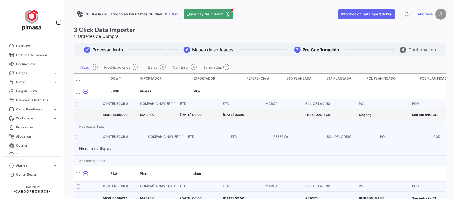
checkbox input "true"
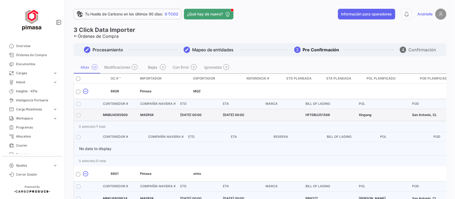
checkbox input "true"
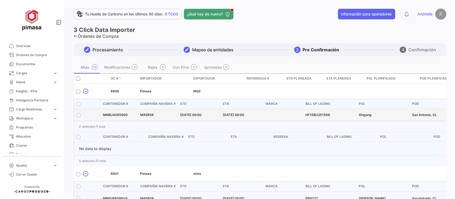
checkbox input "true"
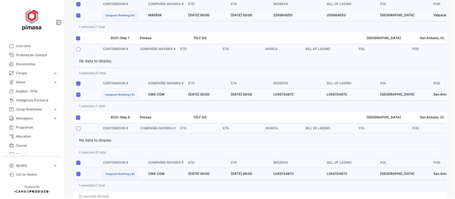
scroll to position [1704, 0]
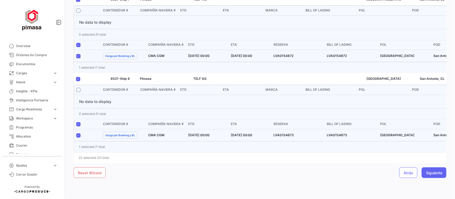
click at [428, 174] on span "Siguiente" at bounding box center [434, 173] width 16 height 5
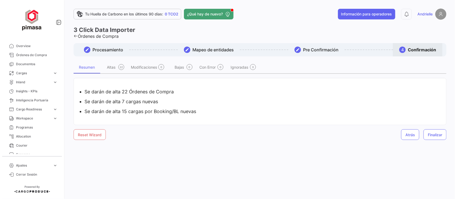
scroll to position [0, 0]
click at [123, 103] on li "Se darán de alta 7 cargas nuevas" at bounding box center [265, 102] width 362 height 6
click at [439, 135] on span "Finalizar" at bounding box center [435, 135] width 14 height 5
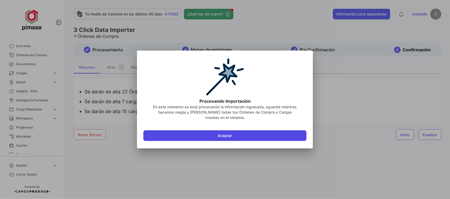
click at [218, 134] on button "Aceptar" at bounding box center [224, 136] width 163 height 11
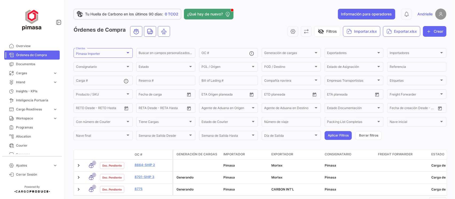
click at [223, 37] on div "Órdenes de Compra visibility_off Filtros Importar.xlsx Exportar.xlsx Crear" at bounding box center [260, 33] width 373 height 15
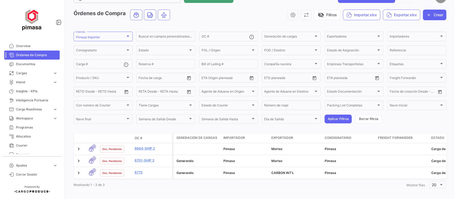
scroll to position [26, 0]
